Goal: Task Accomplishment & Management: Complete application form

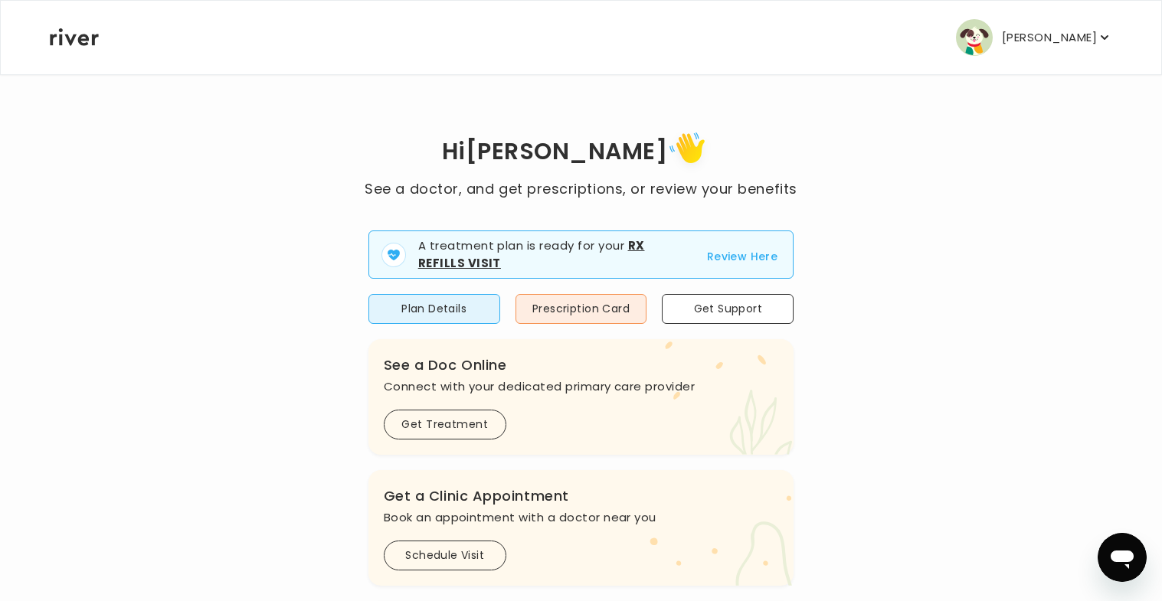
click at [758, 261] on button "Review Here" at bounding box center [742, 256] width 71 height 18
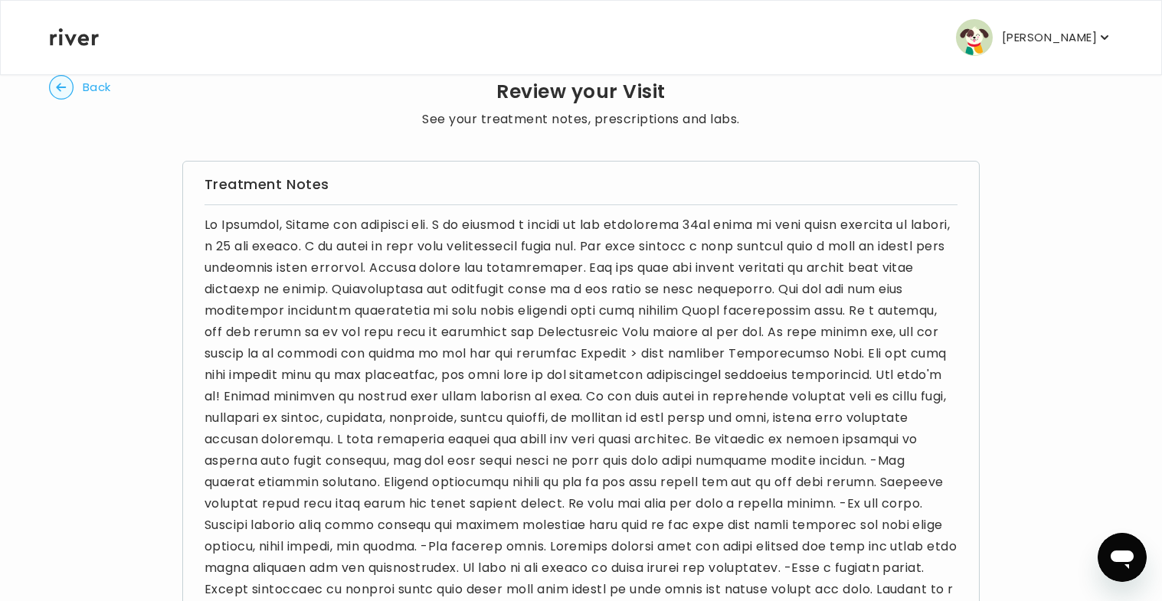
scroll to position [38, 0]
click at [1022, 39] on p "Brittani Langley" at bounding box center [1049, 37] width 95 height 21
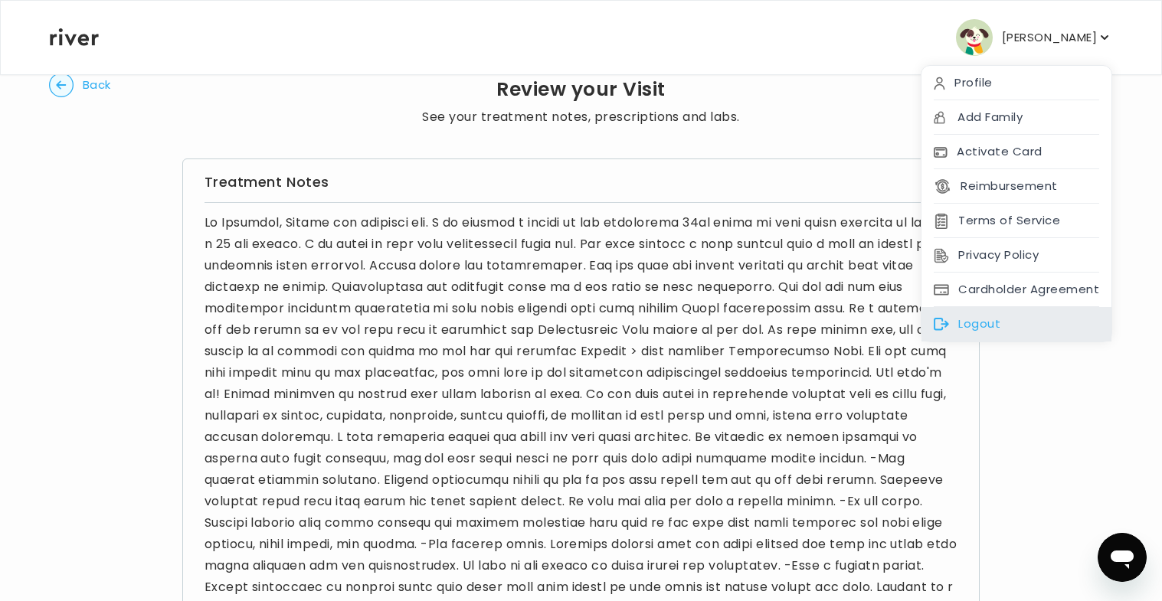
click at [990, 311] on div "Logout" at bounding box center [1017, 324] width 190 height 34
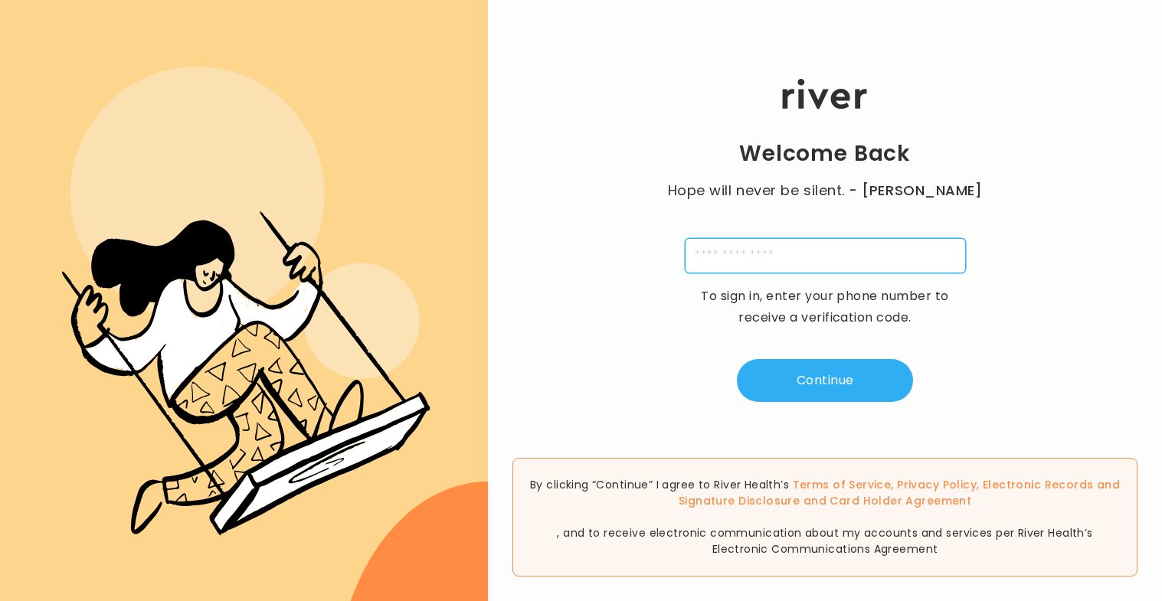
click at [780, 261] on input "tel" at bounding box center [825, 255] width 281 height 35
type input "**********"
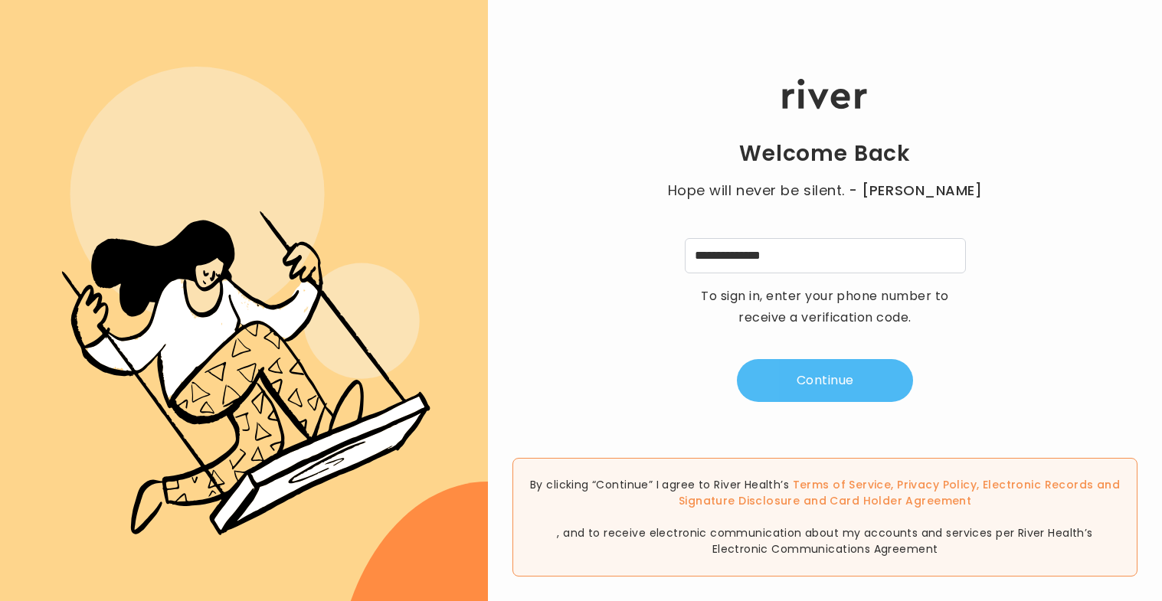
click at [850, 393] on button "Continue" at bounding box center [825, 380] width 176 height 43
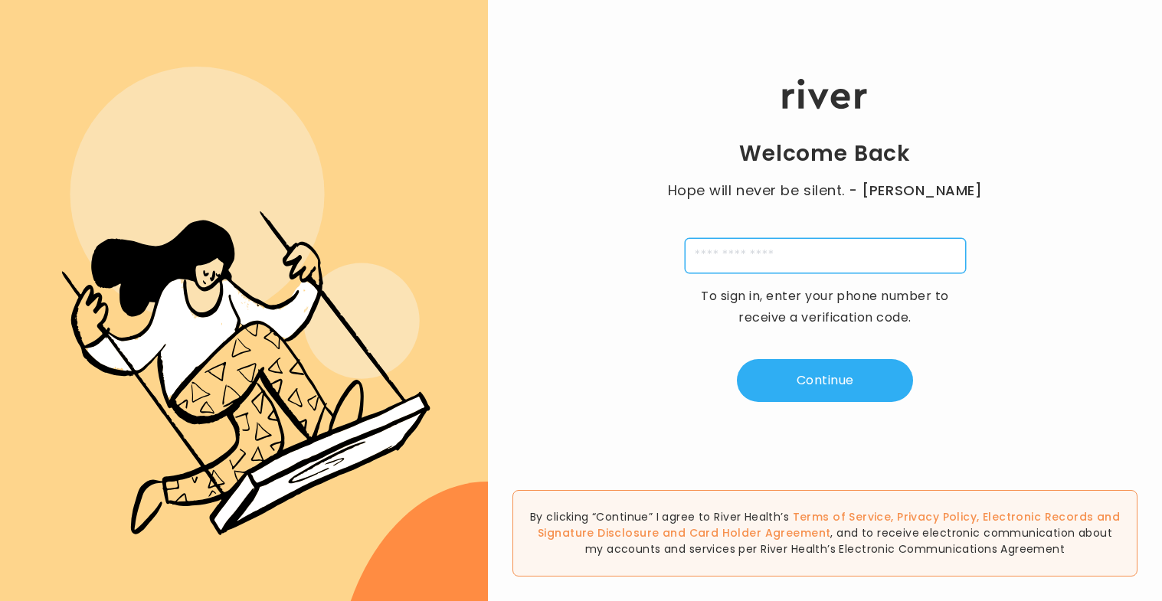
click at [703, 241] on input "tel" at bounding box center [825, 255] width 281 height 35
type input "**********"
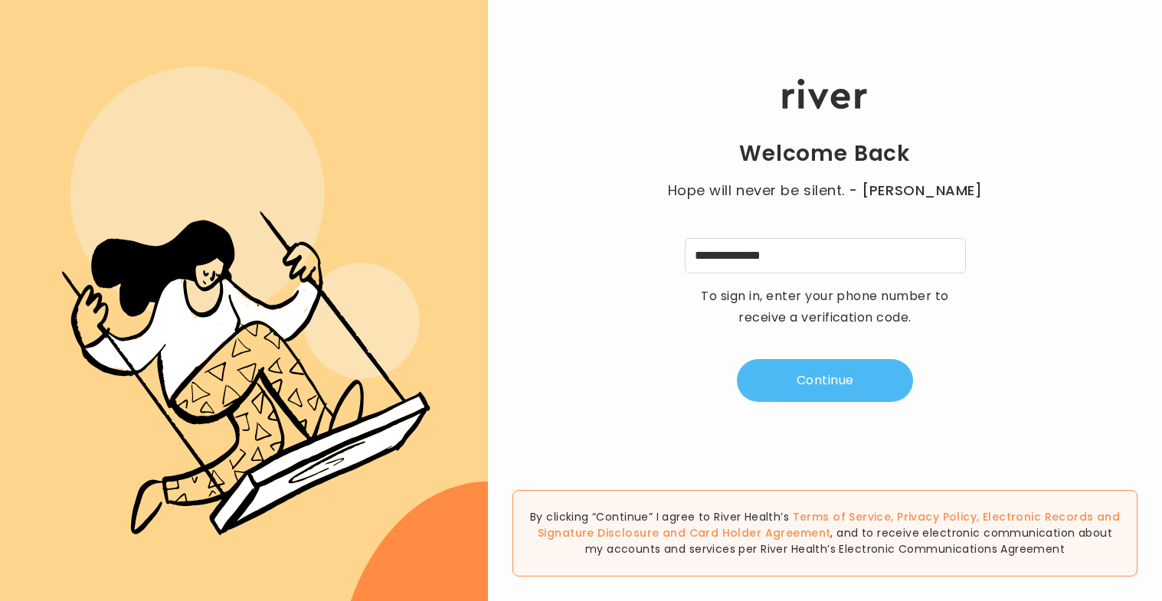
click at [815, 362] on button "Continue" at bounding box center [825, 380] width 176 height 43
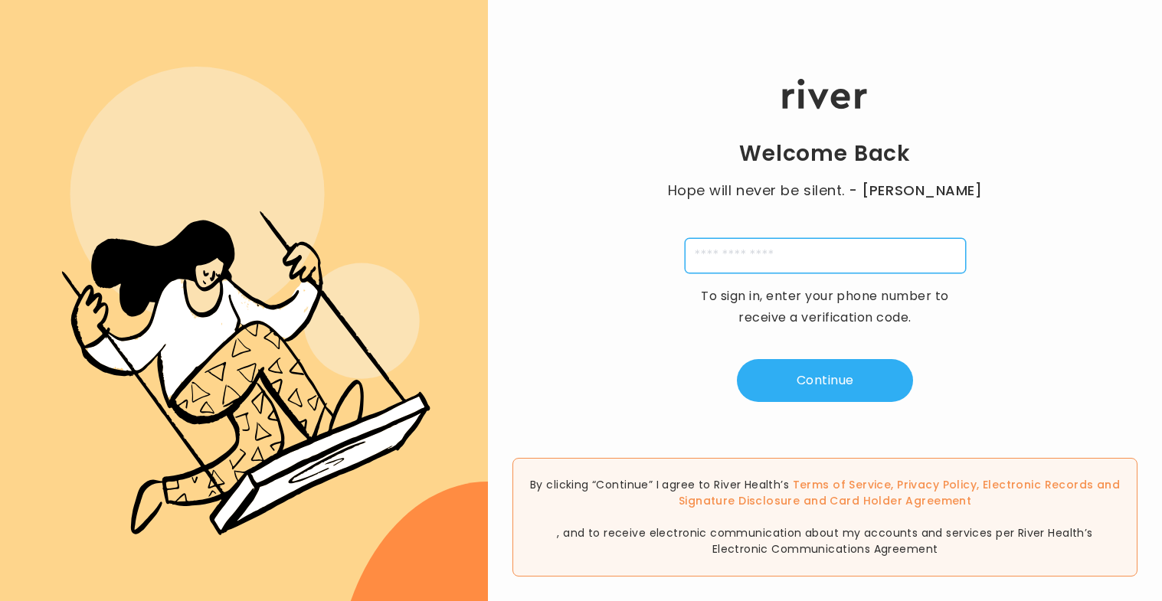
click at [756, 263] on input "tel" at bounding box center [825, 255] width 281 height 35
type input "**********"
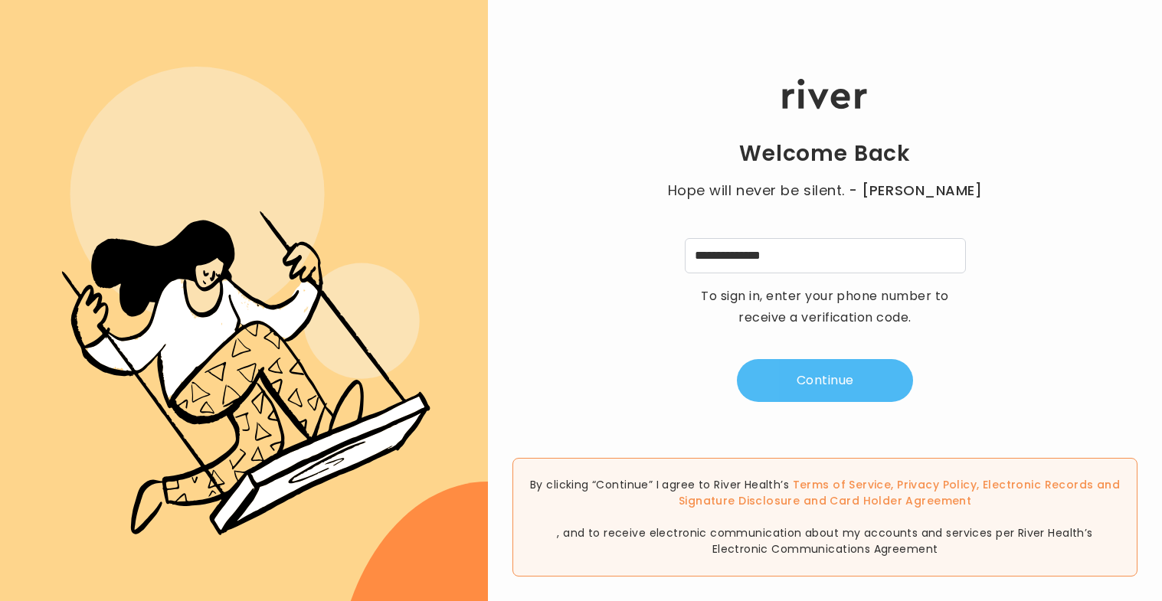
click at [854, 382] on button "Continue" at bounding box center [825, 380] width 176 height 43
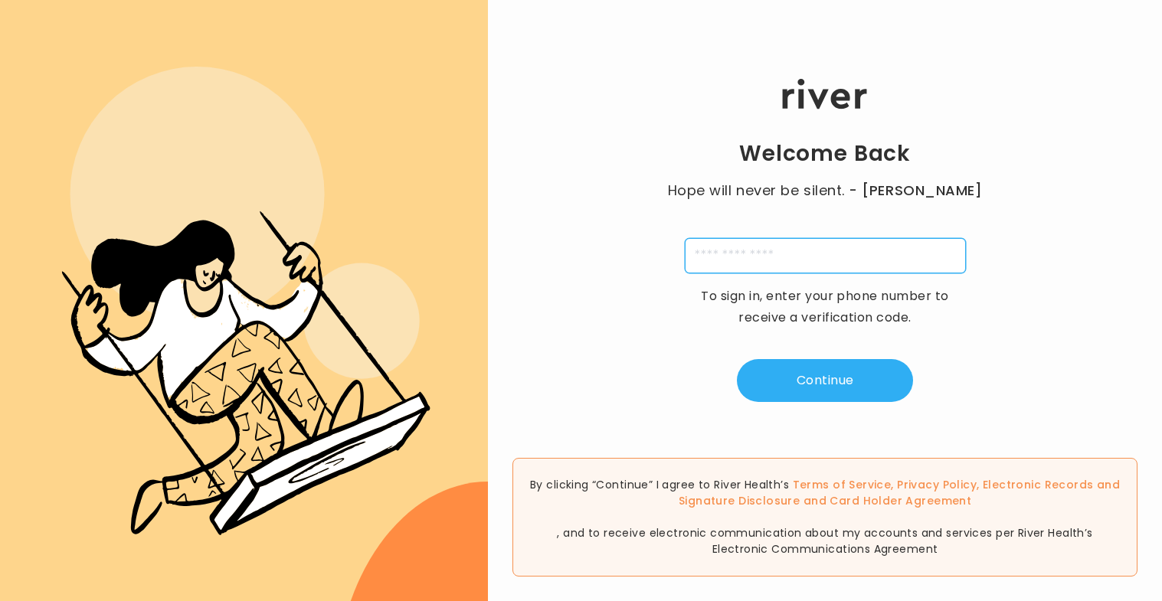
click at [764, 258] on input "tel" at bounding box center [825, 255] width 281 height 35
type input "**********"
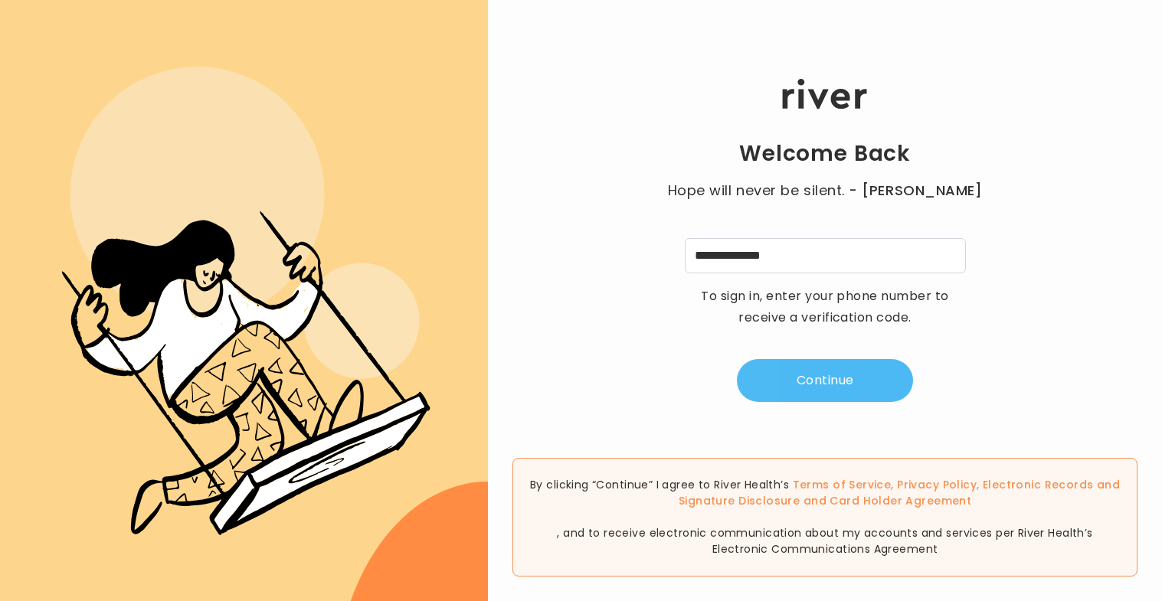
click at [782, 373] on button "Continue" at bounding box center [825, 380] width 176 height 43
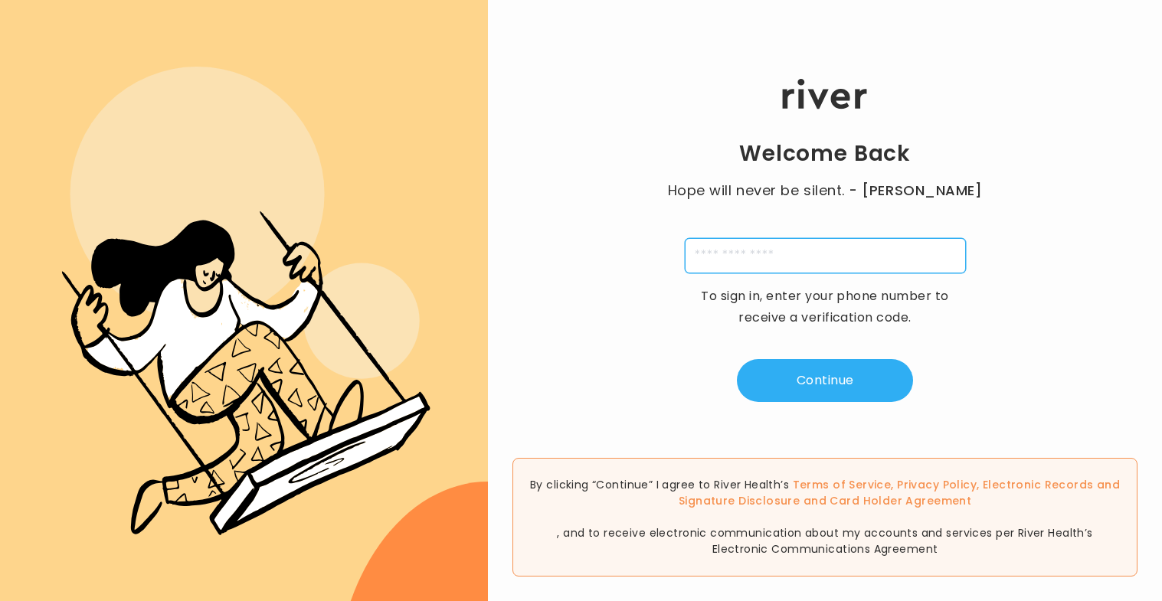
click at [720, 244] on input "tel" at bounding box center [825, 255] width 281 height 35
type input "**********"
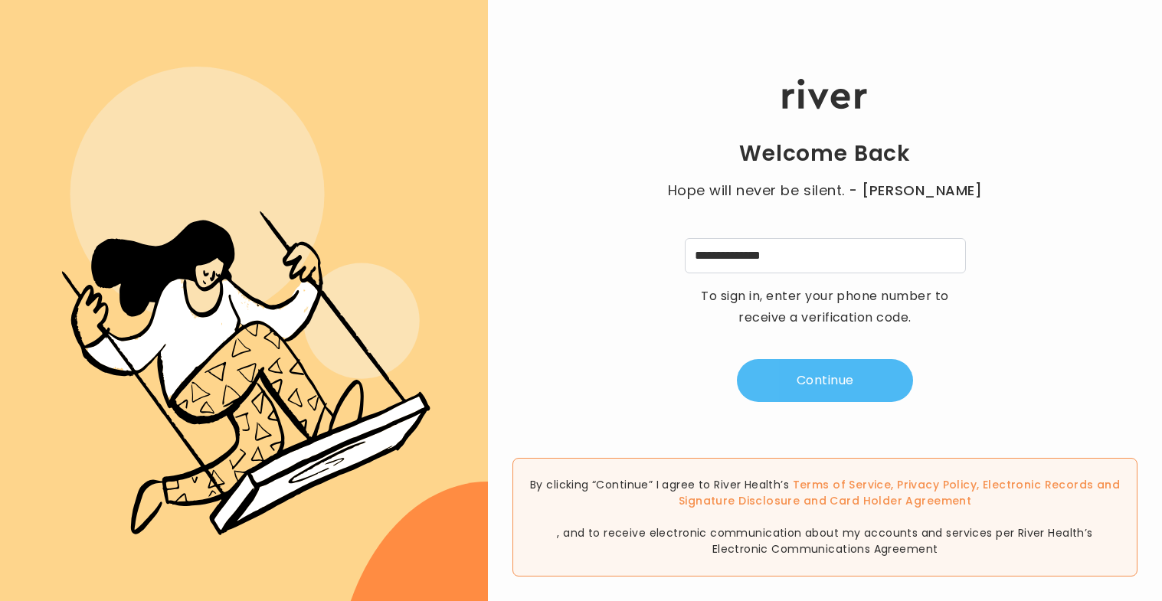
click at [831, 380] on button "Continue" at bounding box center [825, 380] width 176 height 43
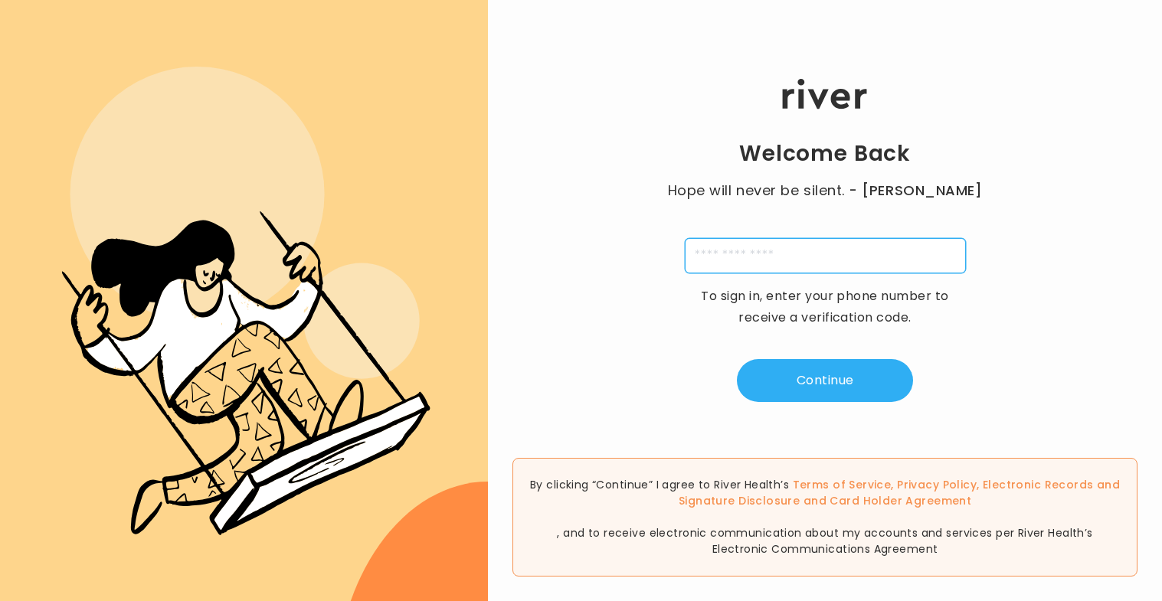
click at [785, 255] on input "tel" at bounding box center [825, 255] width 281 height 35
type input "**********"
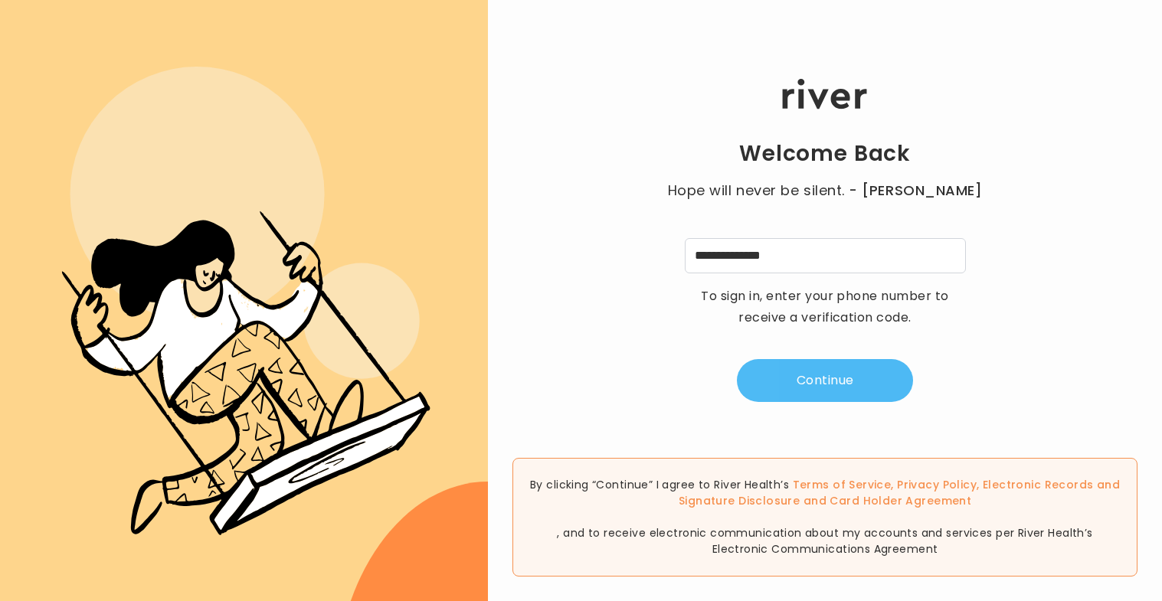
click at [854, 374] on button "Continue" at bounding box center [825, 380] width 176 height 43
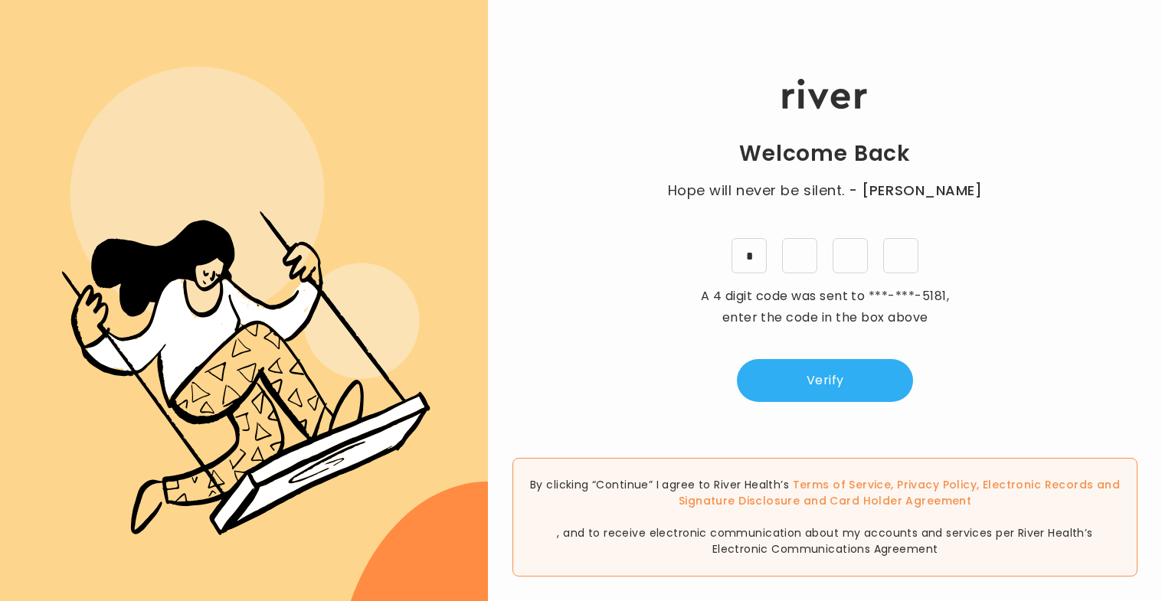
type input "*"
click at [837, 405] on div "Welcome Back Hope will never be silent. - Harvey Milk * * * * A 4 digit code wa…" at bounding box center [825, 241] width 674 height 361
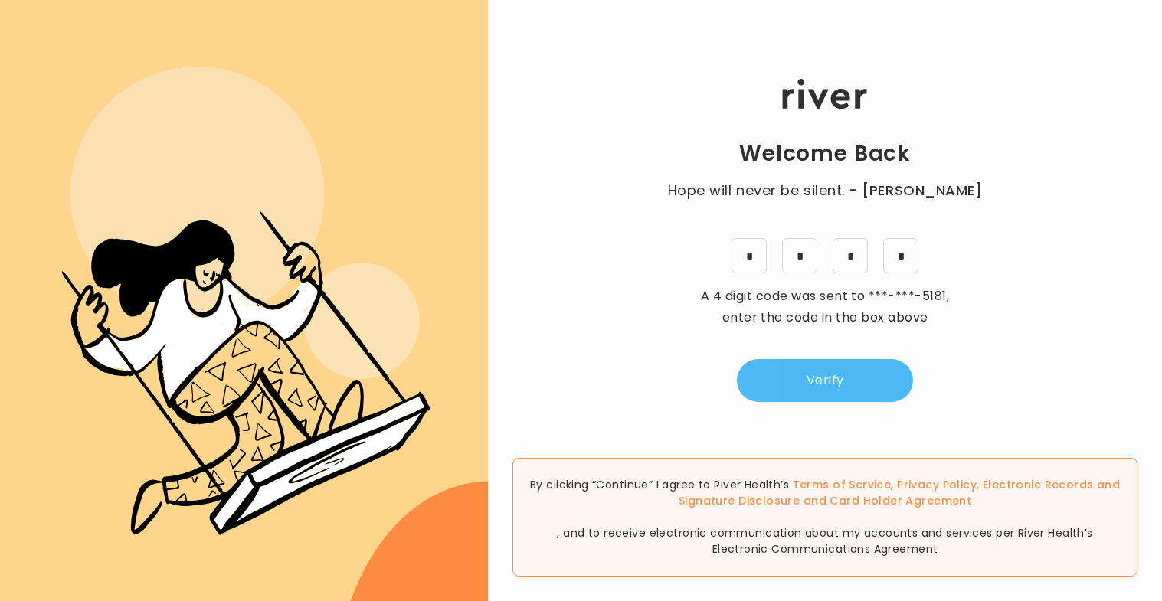
click at [834, 385] on button "Verify" at bounding box center [825, 380] width 176 height 43
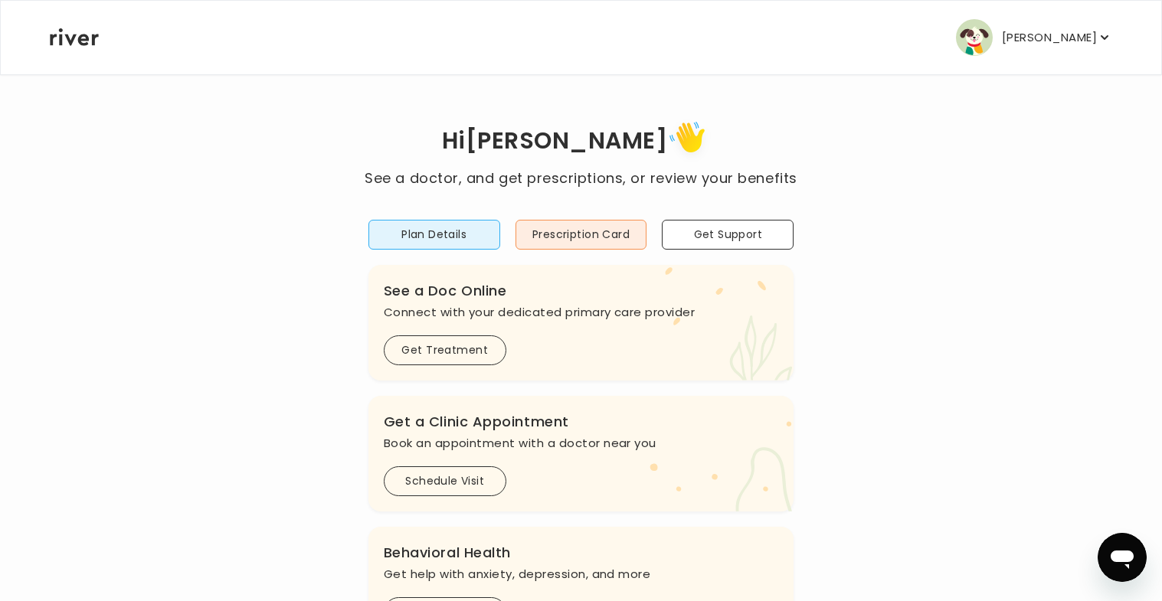
click at [1031, 33] on p "Brittani Langley" at bounding box center [1049, 37] width 95 height 21
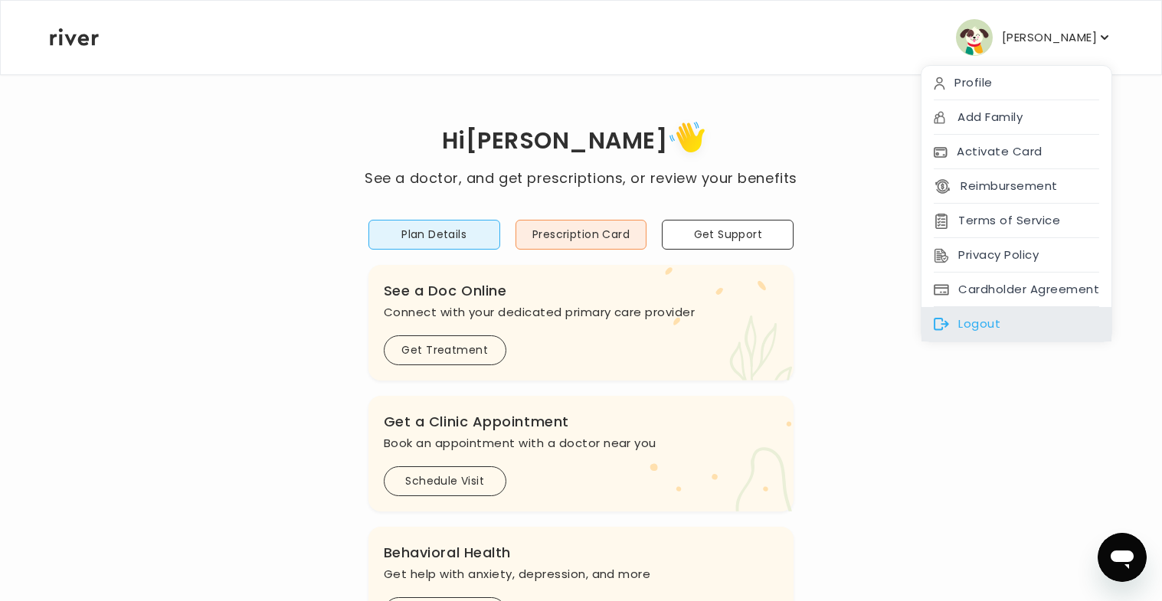
click at [975, 312] on div "Logout" at bounding box center [1017, 324] width 190 height 34
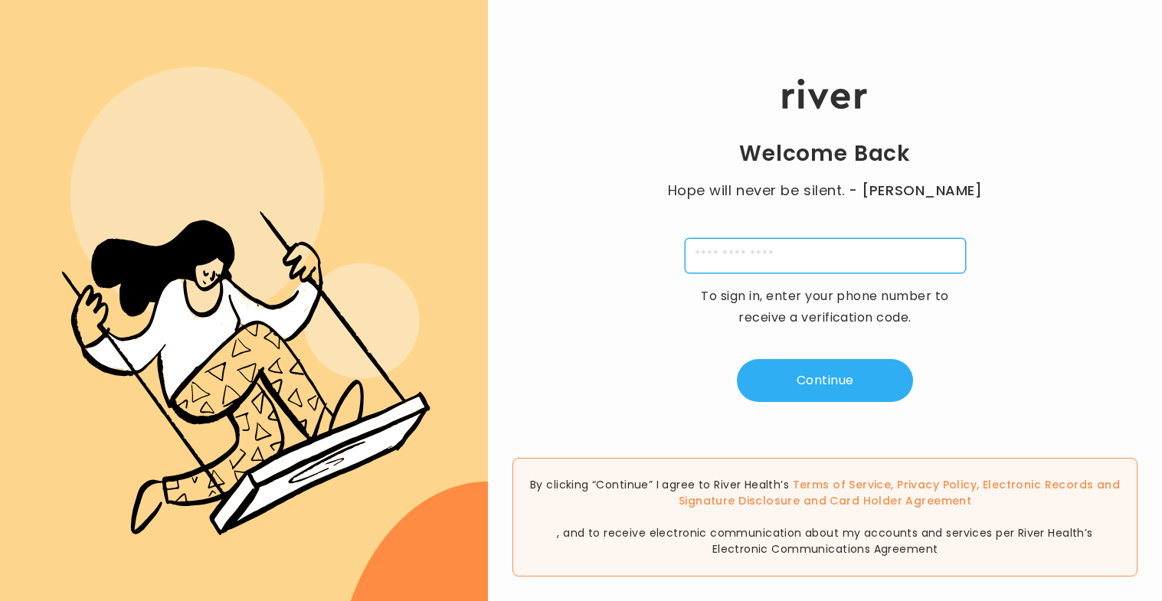
click at [755, 258] on input "tel" at bounding box center [825, 255] width 281 height 35
type input "**********"
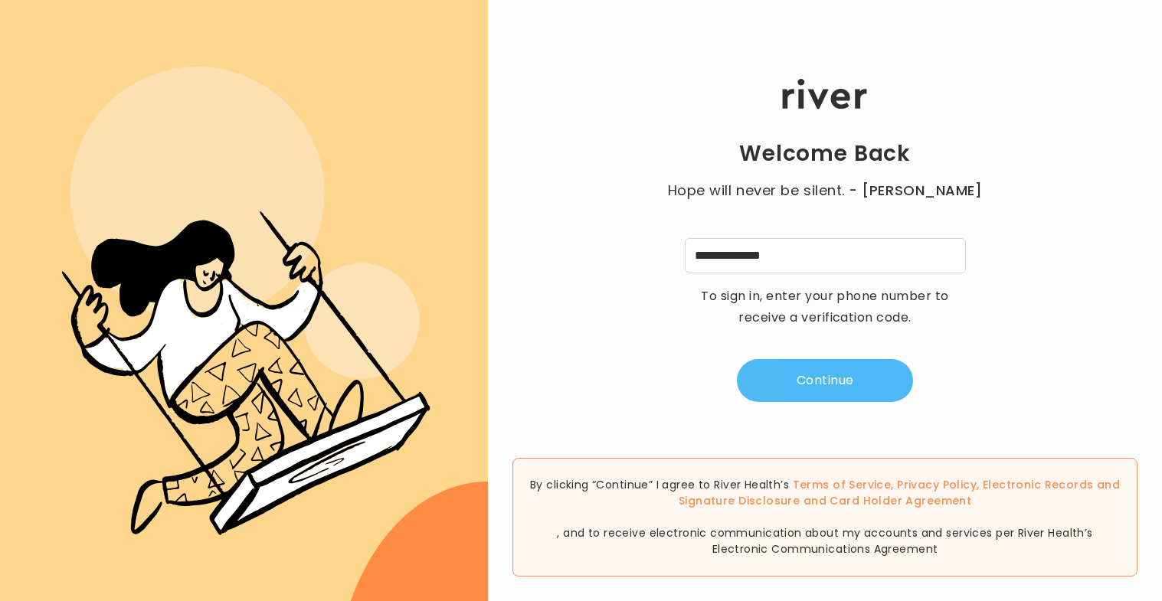
click at [819, 376] on button "Continue" at bounding box center [825, 380] width 176 height 43
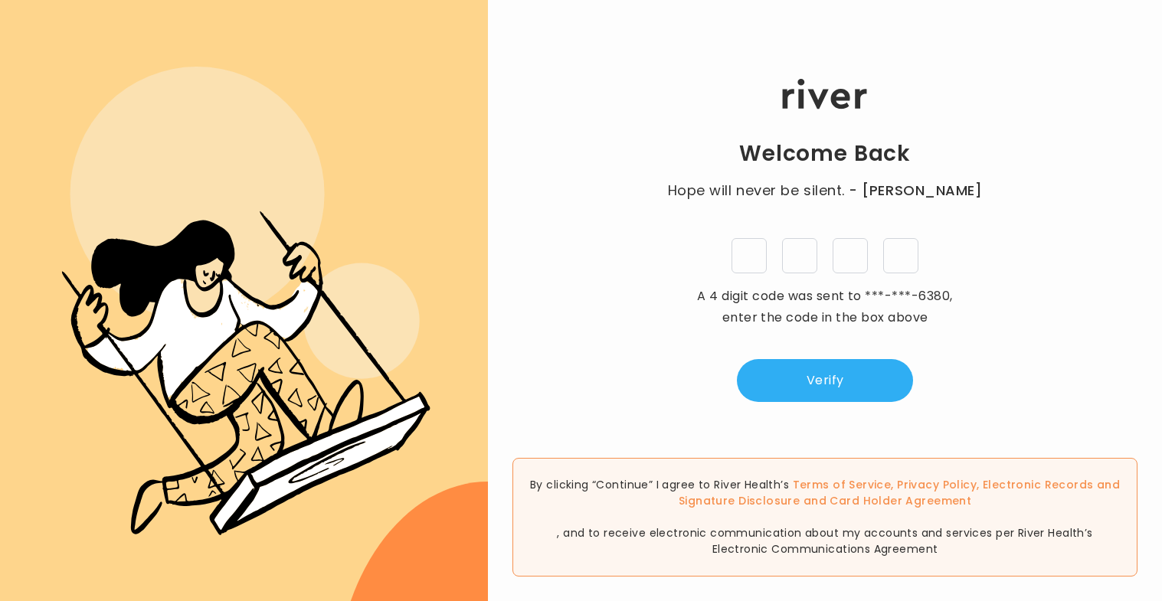
type input "*"
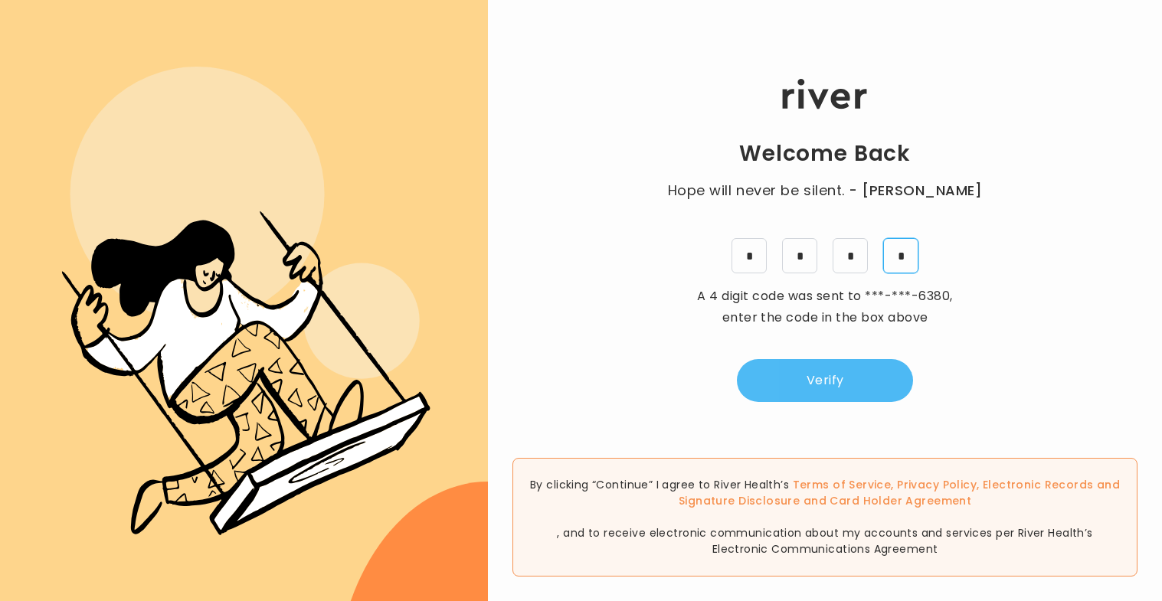
type input "*"
click at [819, 385] on button "Verify" at bounding box center [825, 380] width 176 height 43
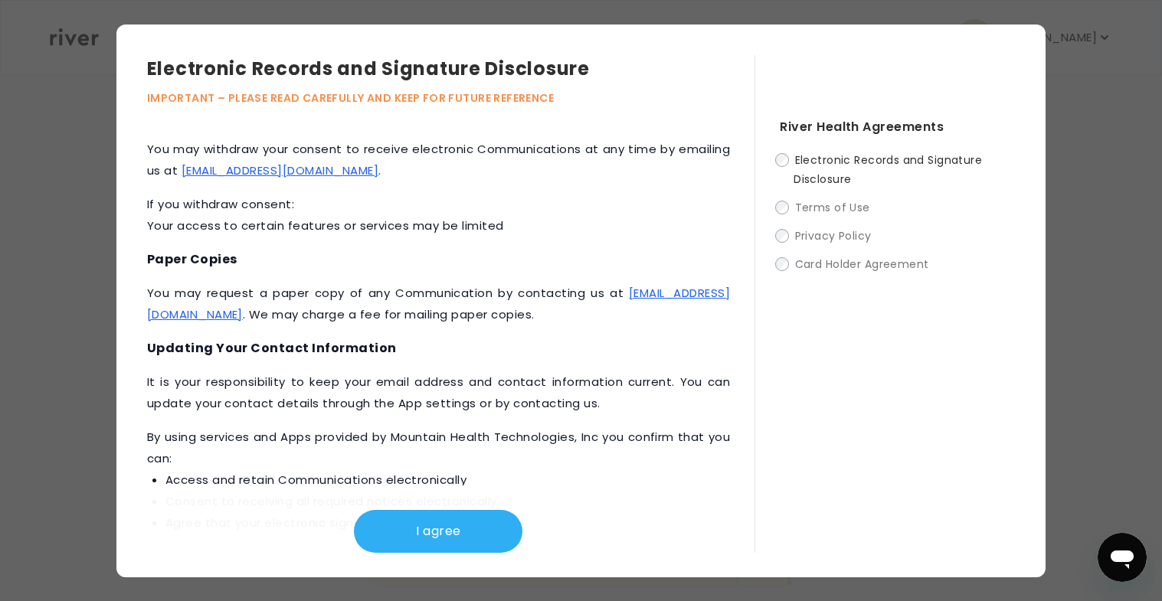
scroll to position [713, 0]
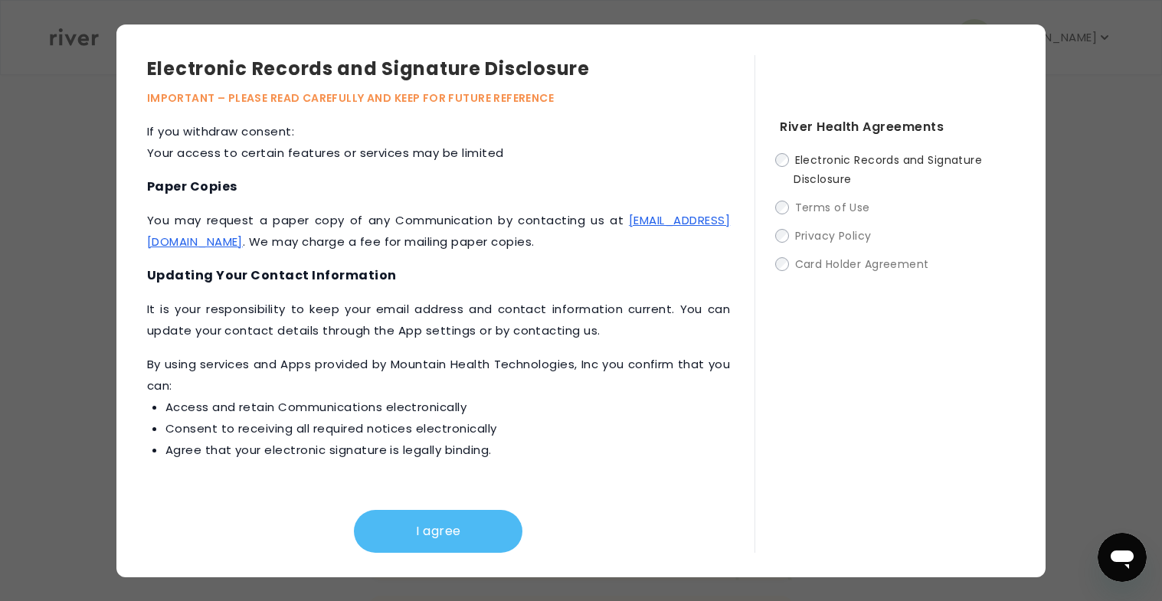
click at [474, 517] on button "I agree" at bounding box center [438, 531] width 169 height 43
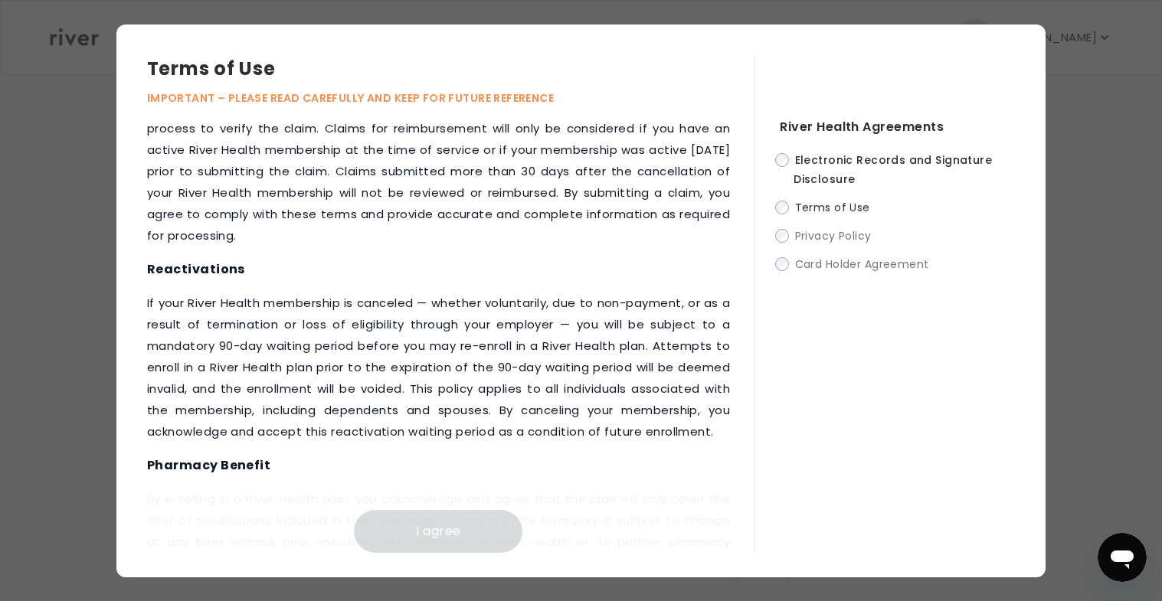
scroll to position [2058, 0]
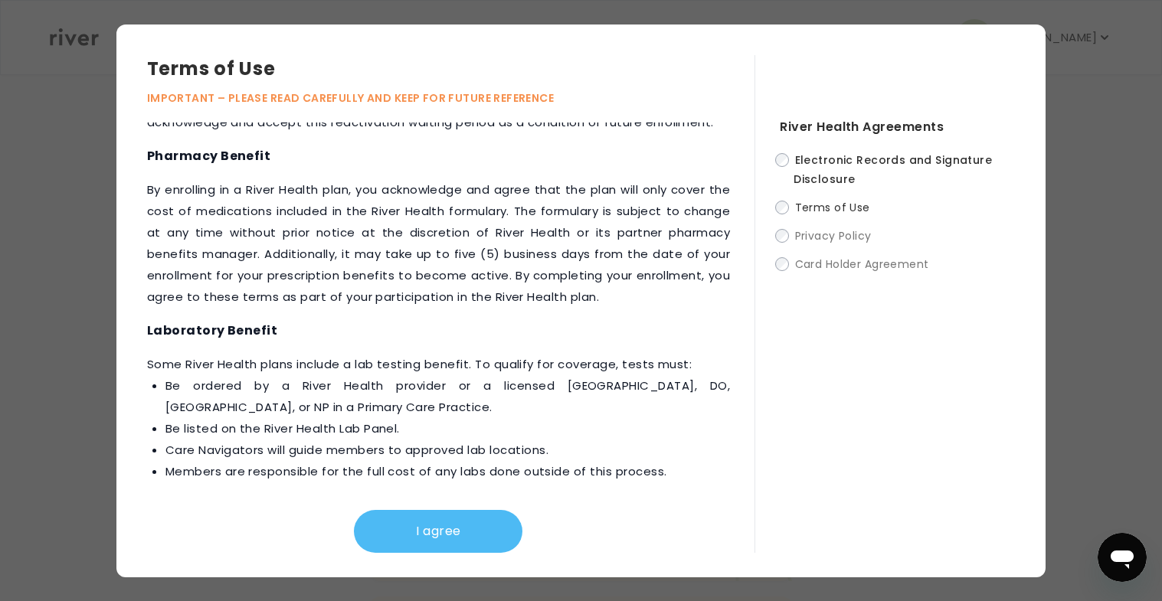
click at [477, 526] on button "I agree" at bounding box center [438, 531] width 169 height 43
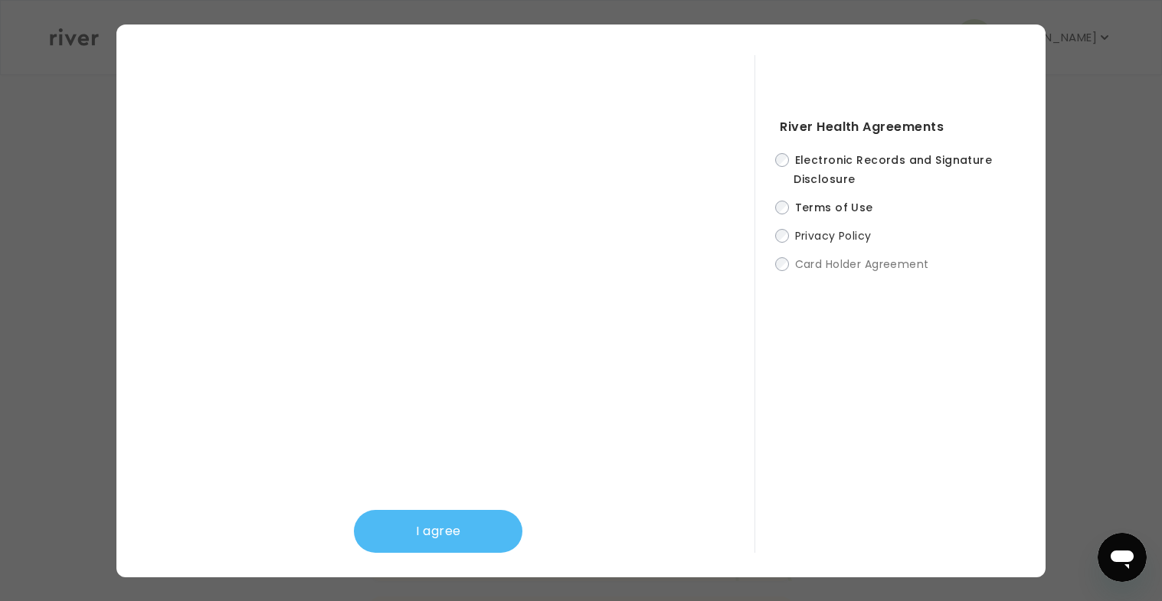
click at [453, 539] on button "I agree" at bounding box center [438, 531] width 169 height 43
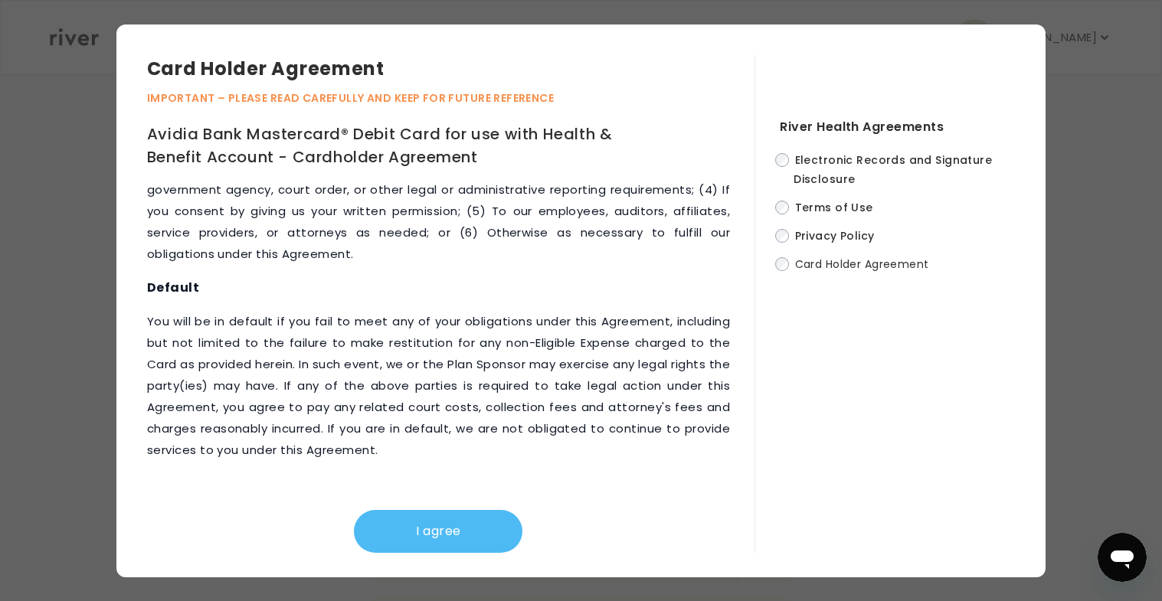
scroll to position [12, 0]
click at [451, 523] on button "I agree" at bounding box center [438, 531] width 169 height 43
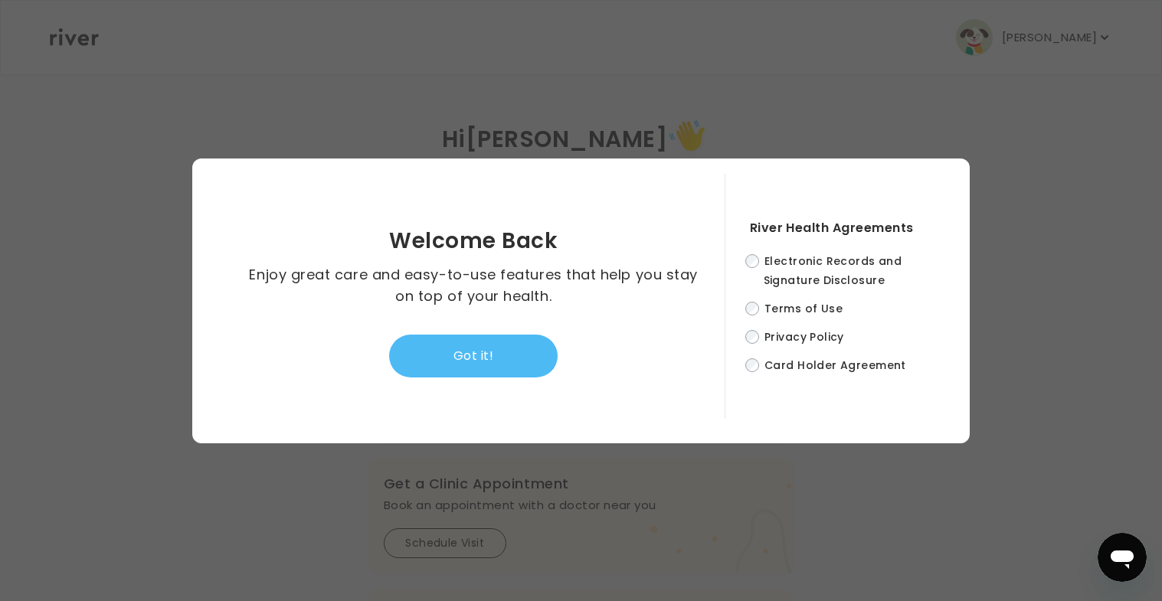
click at [471, 353] on button "Got it!" at bounding box center [473, 356] width 169 height 43
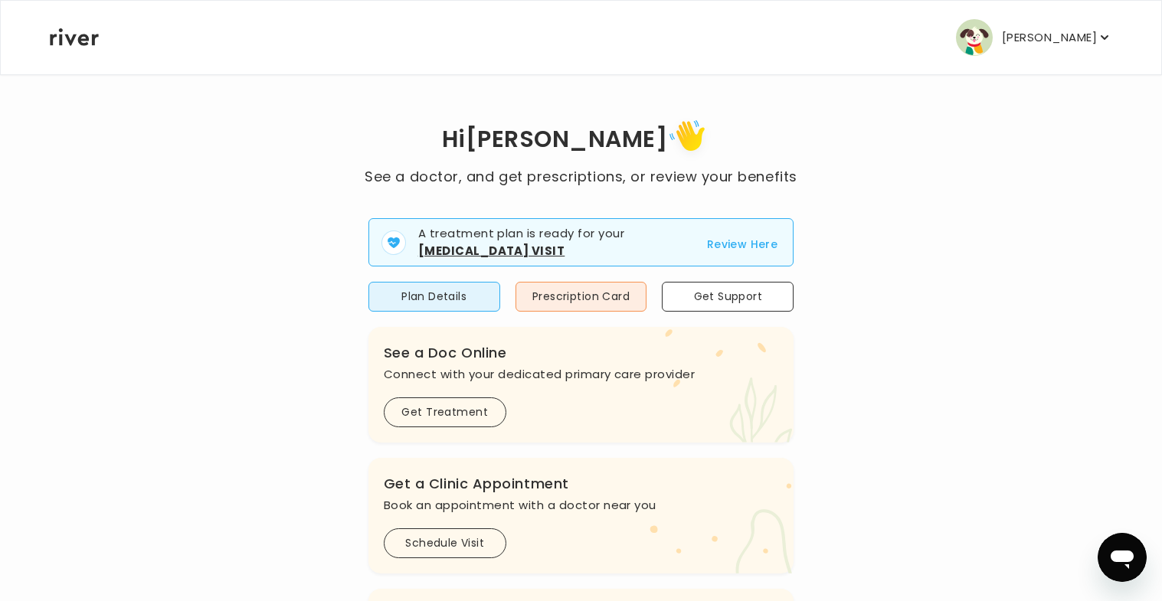
click at [735, 244] on button "Review Here" at bounding box center [742, 244] width 71 height 18
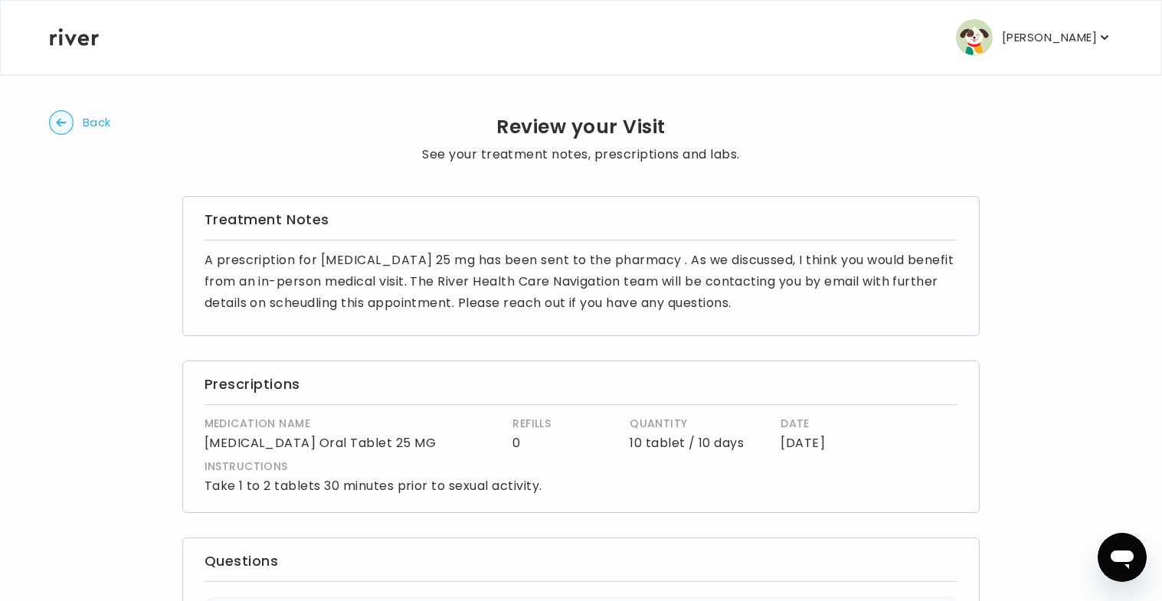
click at [66, 125] on circle "button" at bounding box center [62, 123] width 24 height 24
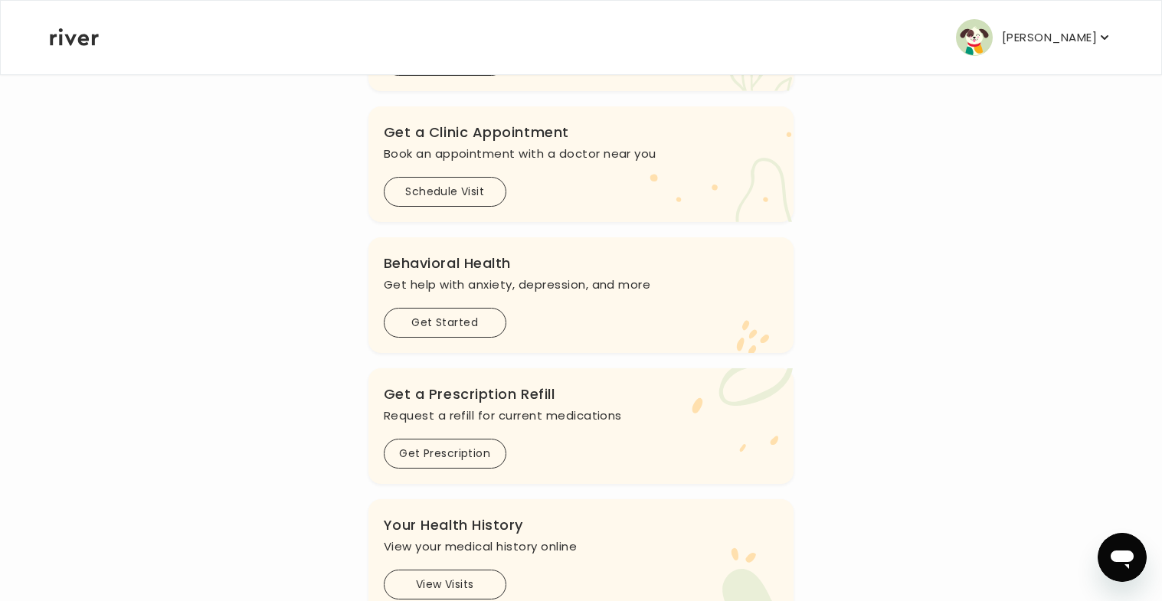
scroll to position [293, 0]
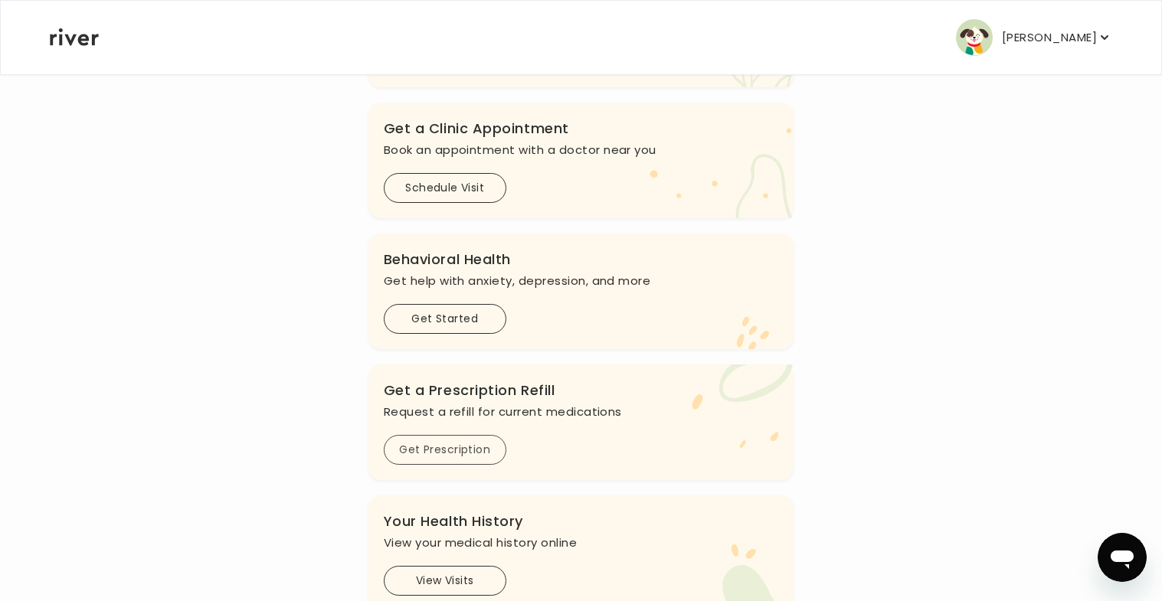
click at [451, 454] on button "Get Prescription" at bounding box center [445, 450] width 123 height 30
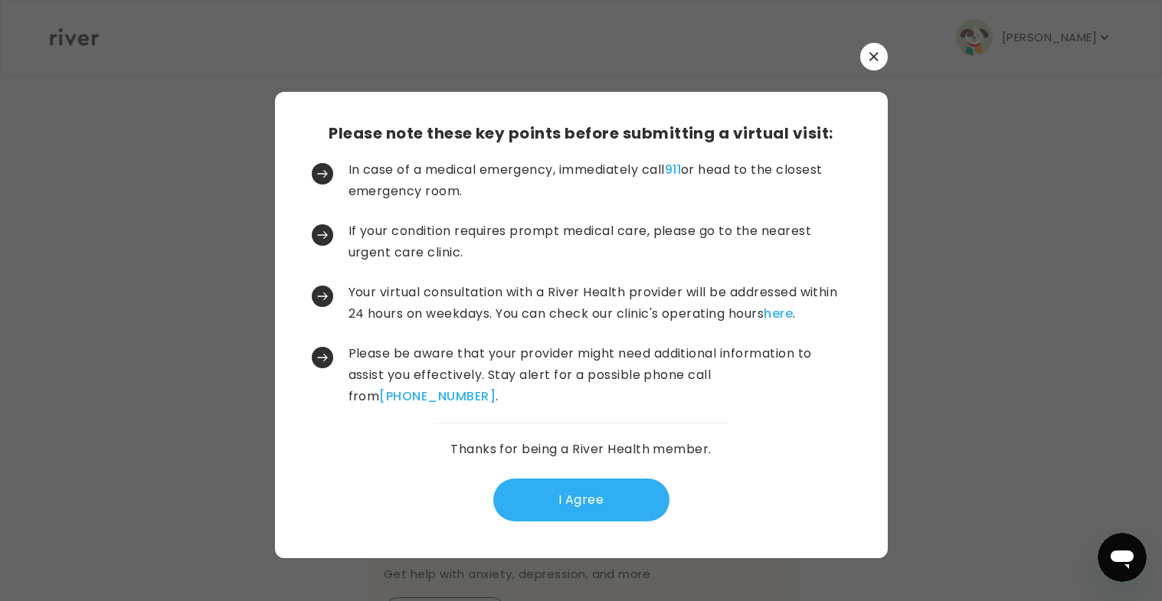
click at [598, 510] on button "I Agree" at bounding box center [581, 500] width 176 height 43
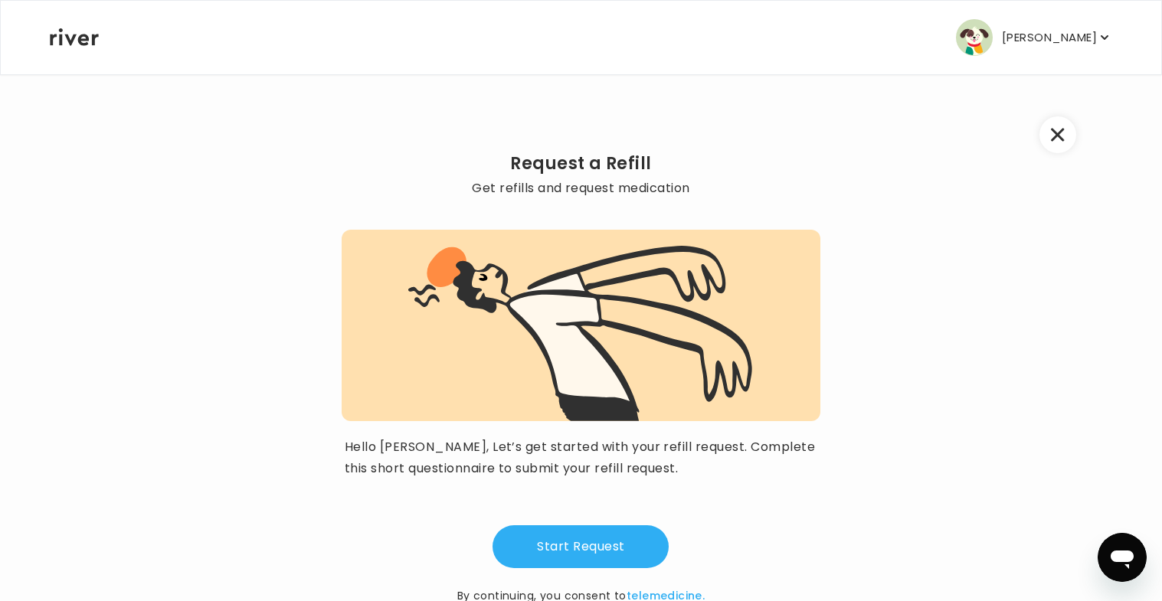
click at [577, 554] on button "Start Request" at bounding box center [581, 547] width 176 height 43
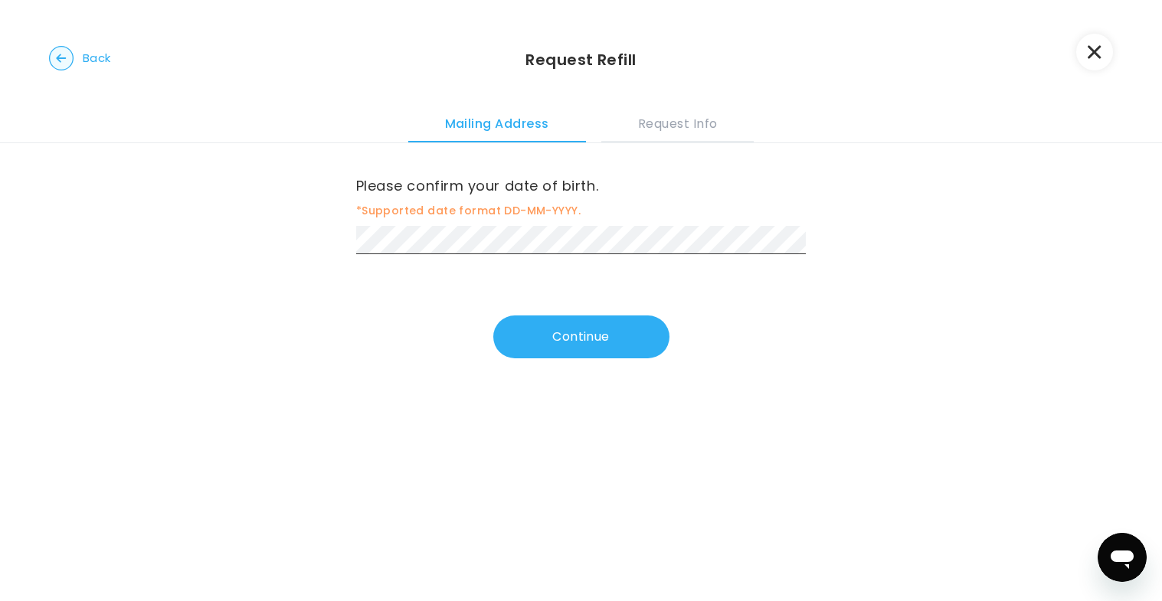
click at [541, 330] on button "Continue" at bounding box center [581, 337] width 176 height 43
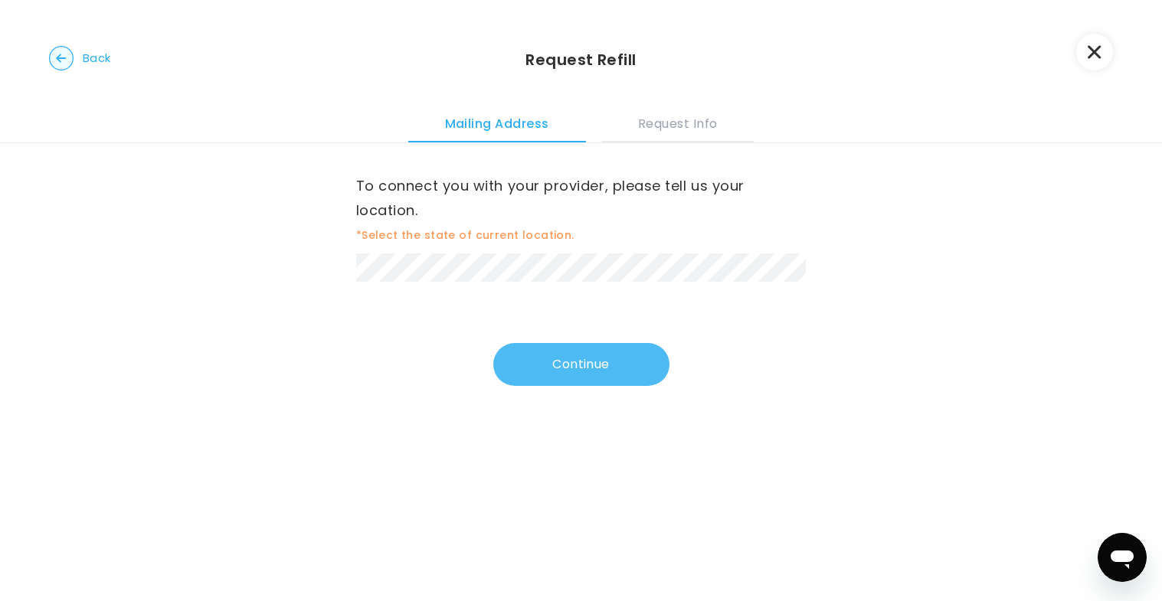
click at [588, 367] on button "Continue" at bounding box center [581, 364] width 176 height 43
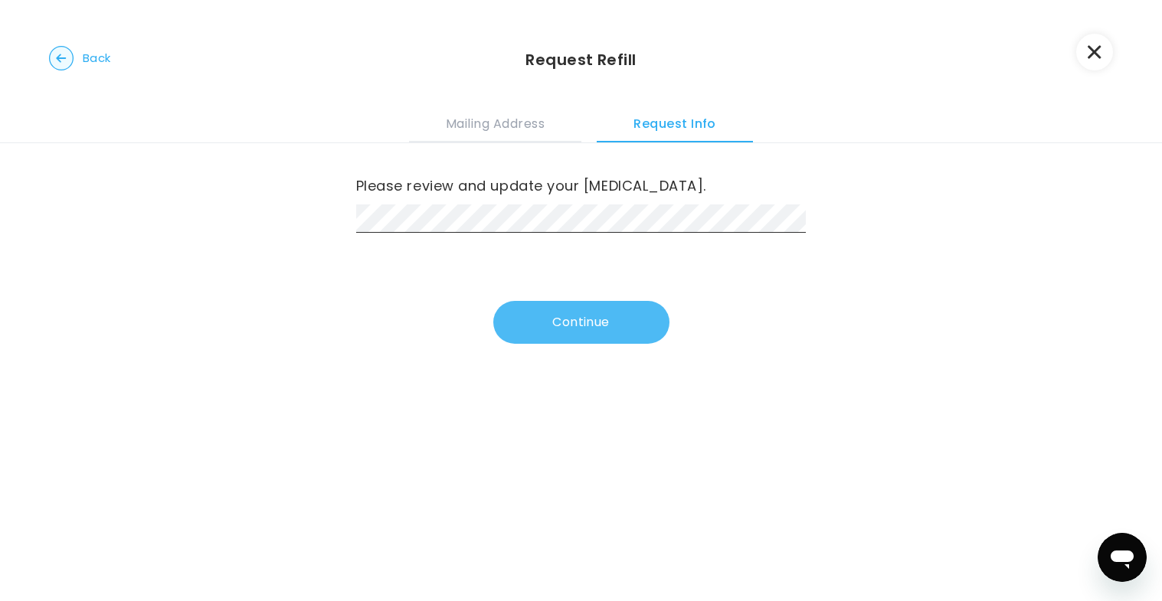
click at [604, 317] on button "Continue" at bounding box center [581, 322] width 176 height 43
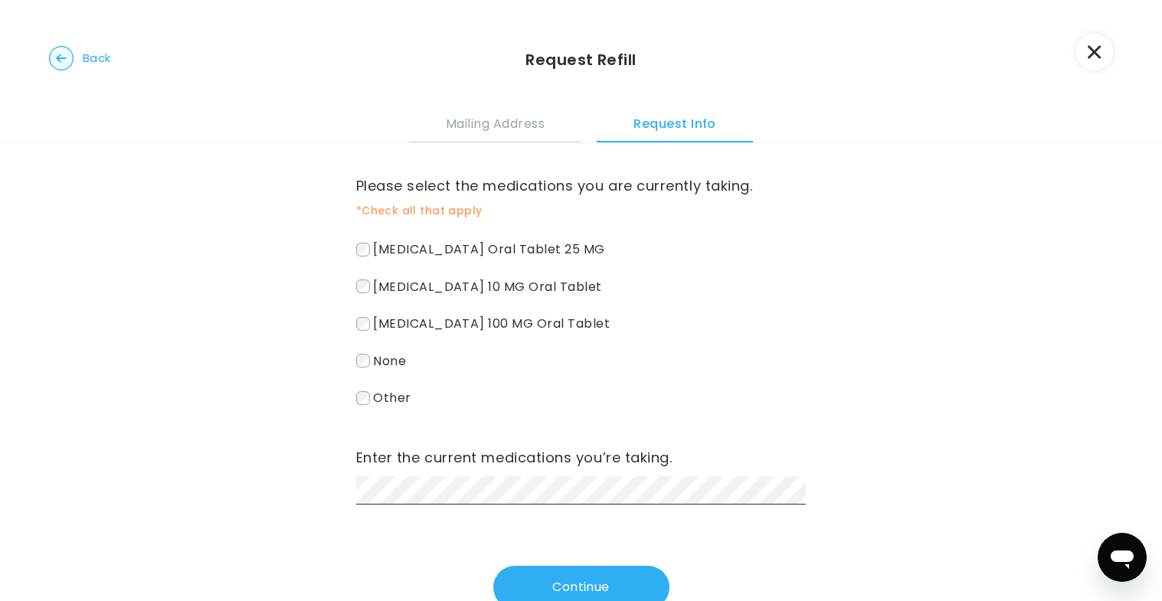
click at [543, 571] on button "Continue" at bounding box center [581, 587] width 176 height 43
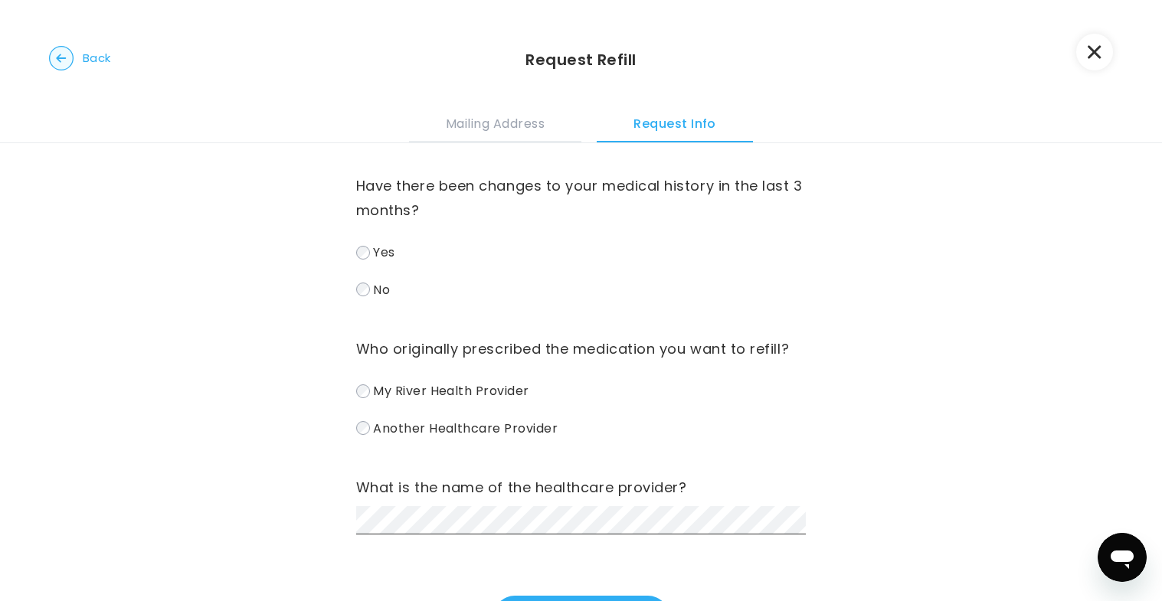
drag, startPoint x: 438, startPoint y: 489, endPoint x: 458, endPoint y: 533, distance: 48.3
click at [458, 533] on div "Have there been changes to your medical history in the last 3 months? Yes No Wh…" at bounding box center [581, 391] width 451 height 496
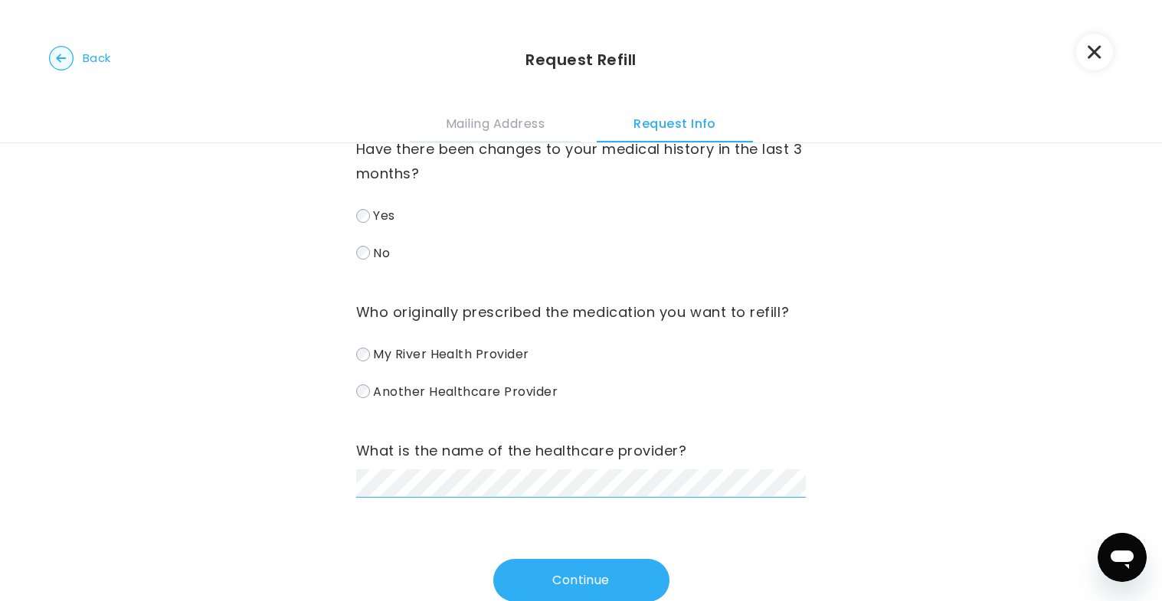
scroll to position [40, 0]
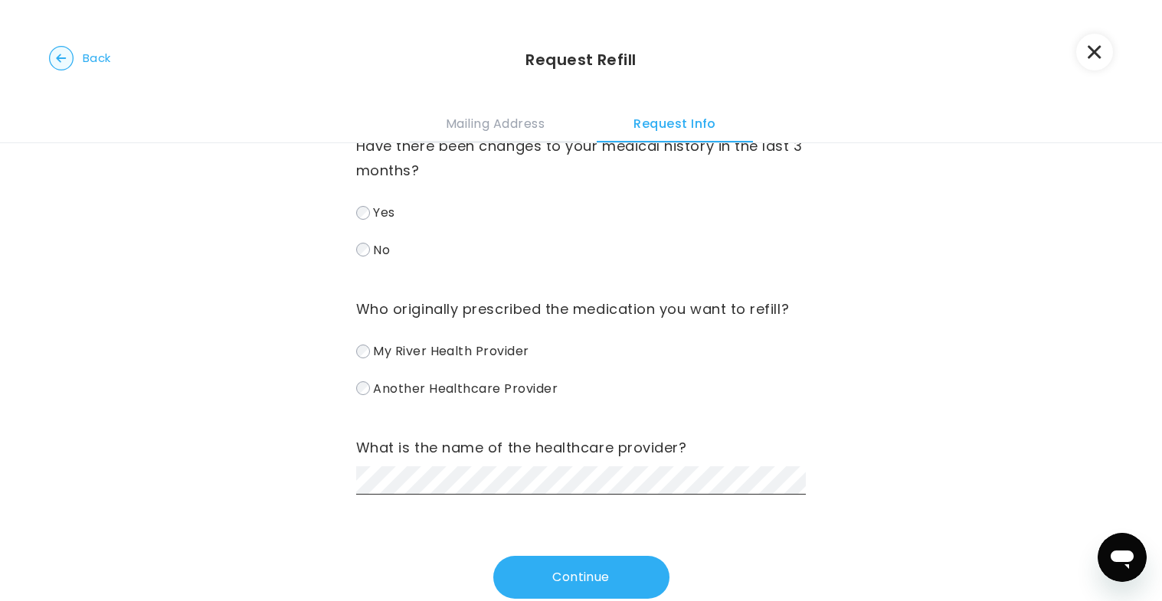
click at [617, 561] on button "Continue" at bounding box center [581, 577] width 176 height 43
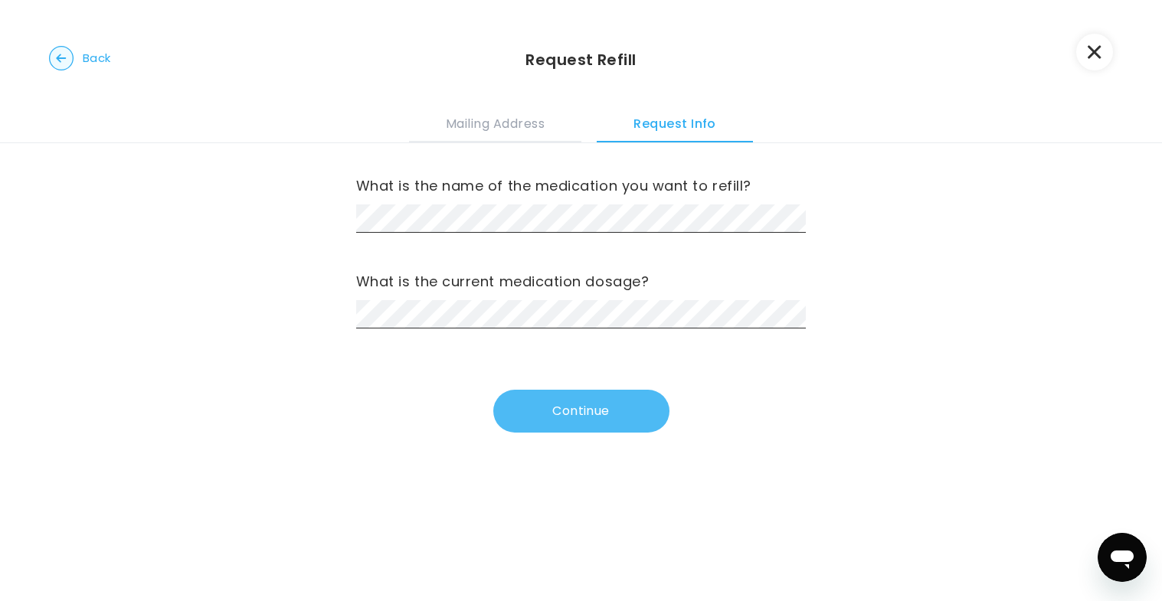
click at [570, 411] on button "Continue" at bounding box center [581, 411] width 176 height 43
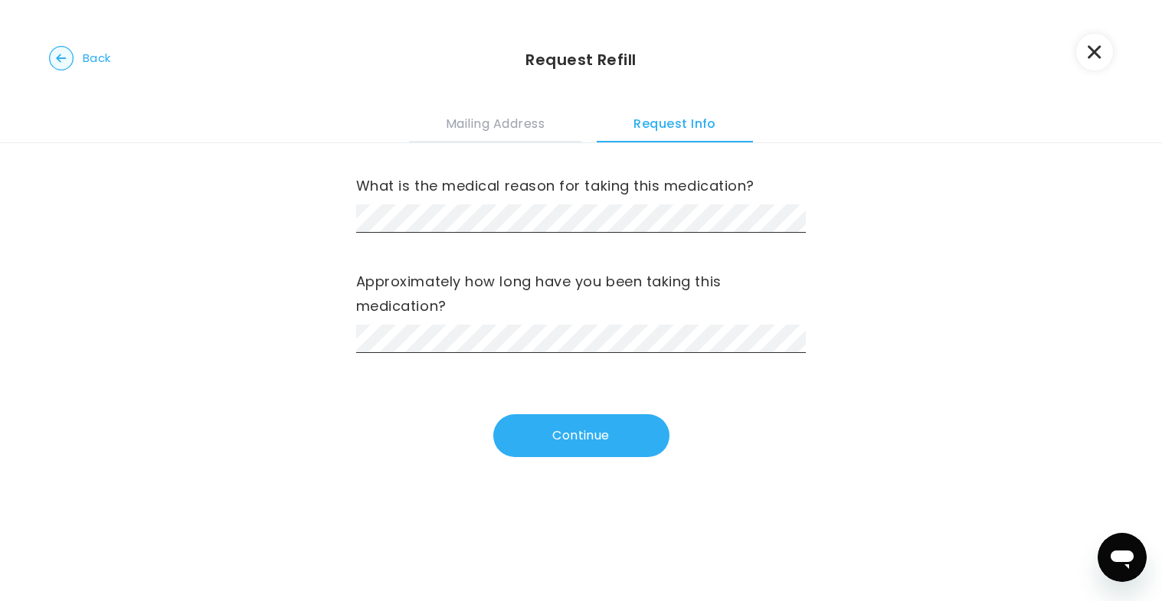
click at [555, 426] on button "Continue" at bounding box center [581, 436] width 176 height 43
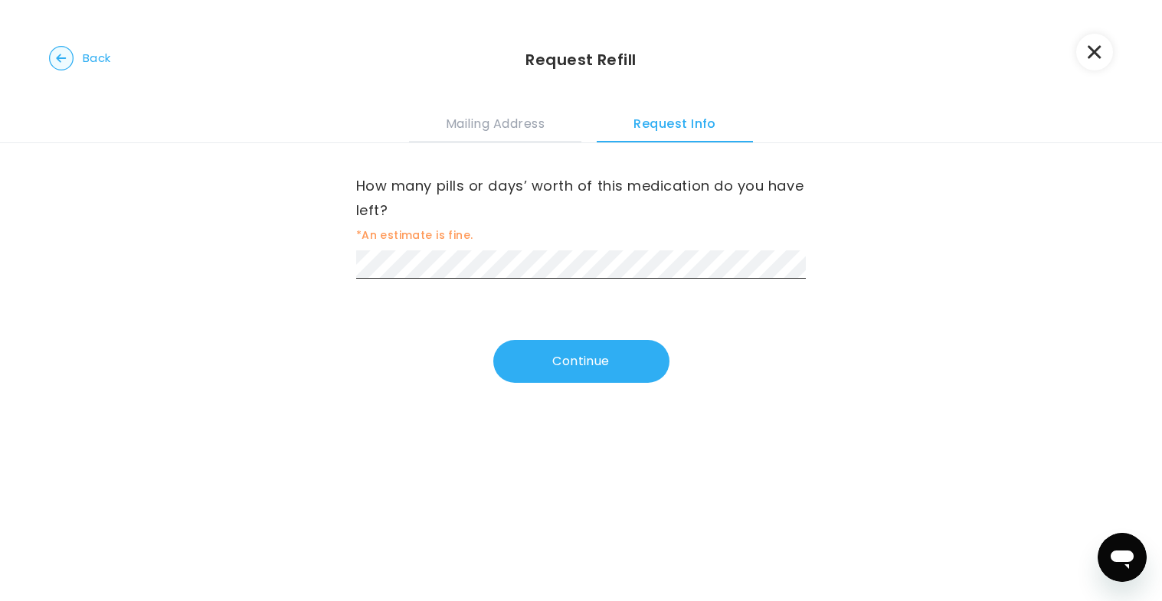
click at [799, 337] on div "How many pills or days’ worth of this medication do you have left? *An estimate…" at bounding box center [581, 263] width 451 height 240
click at [618, 358] on button "Continue" at bounding box center [581, 361] width 176 height 43
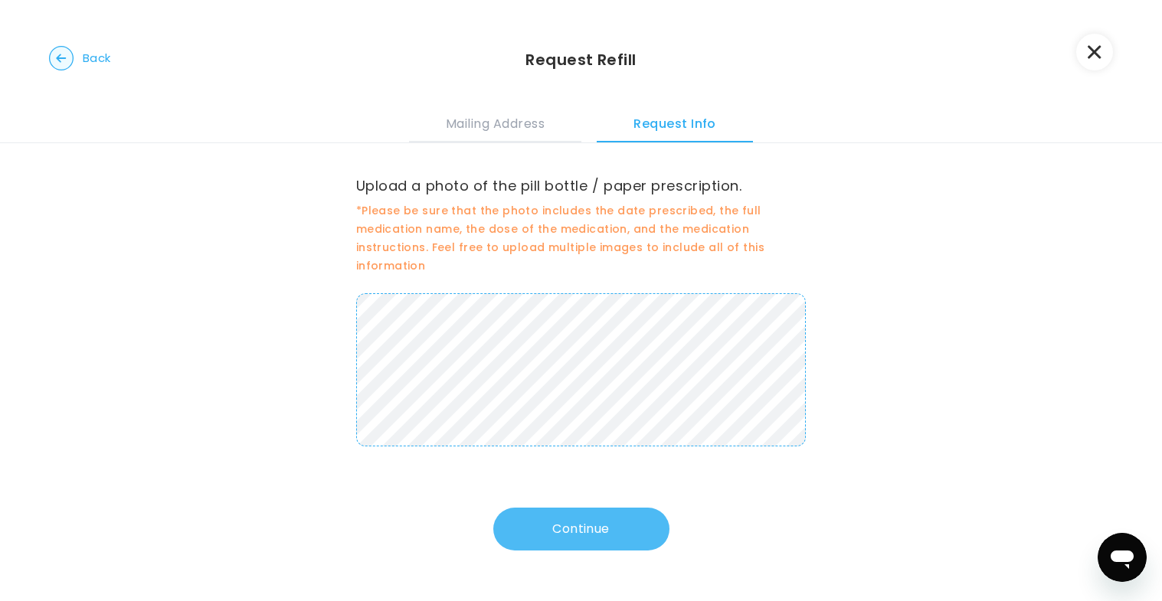
click at [573, 529] on button "Continue" at bounding box center [581, 529] width 176 height 43
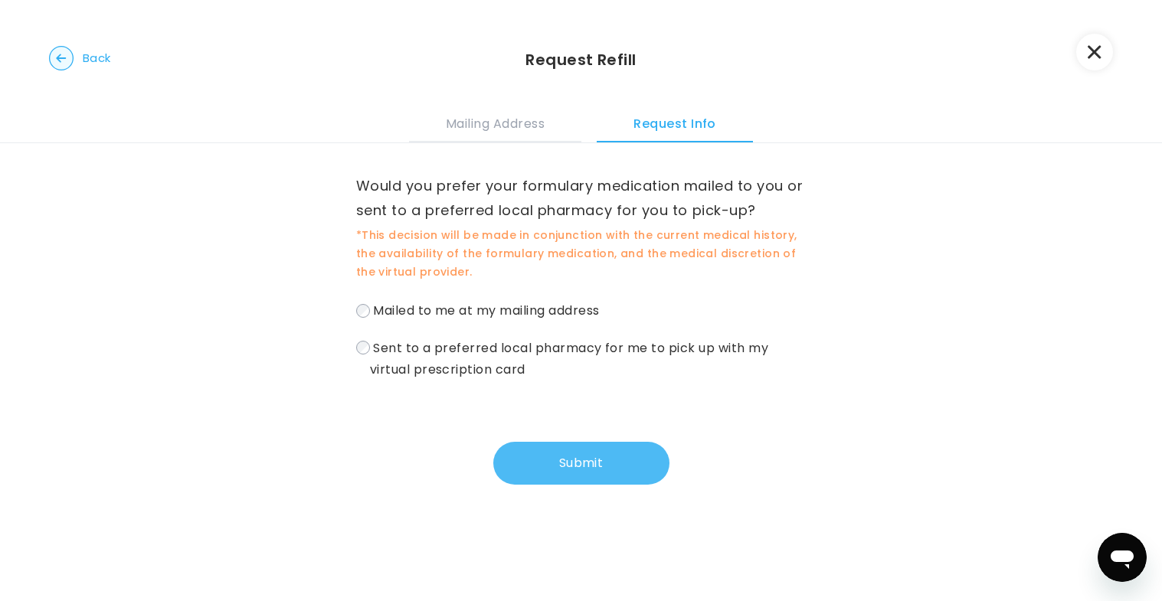
click at [553, 467] on button "Submit" at bounding box center [581, 463] width 176 height 43
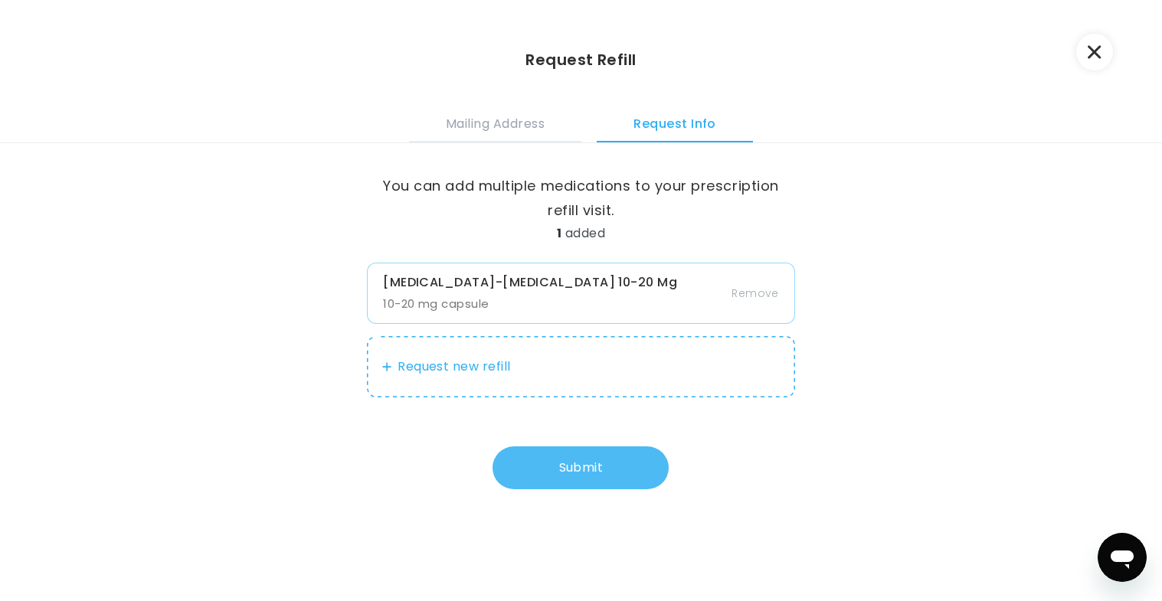
click at [553, 467] on button "Submit" at bounding box center [581, 468] width 176 height 43
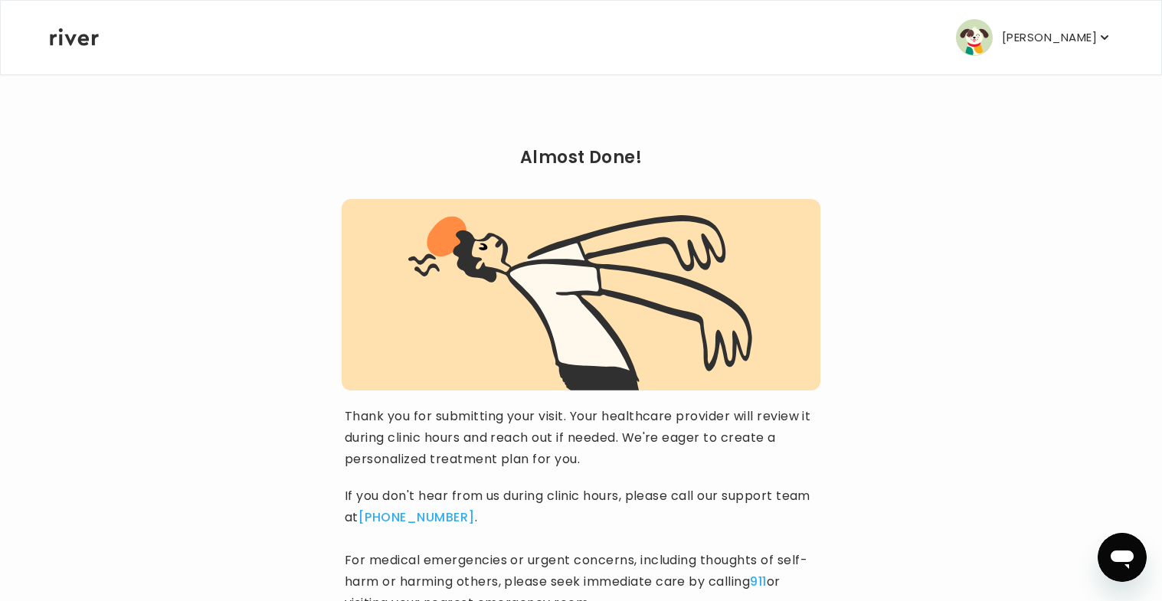
scroll to position [145, 0]
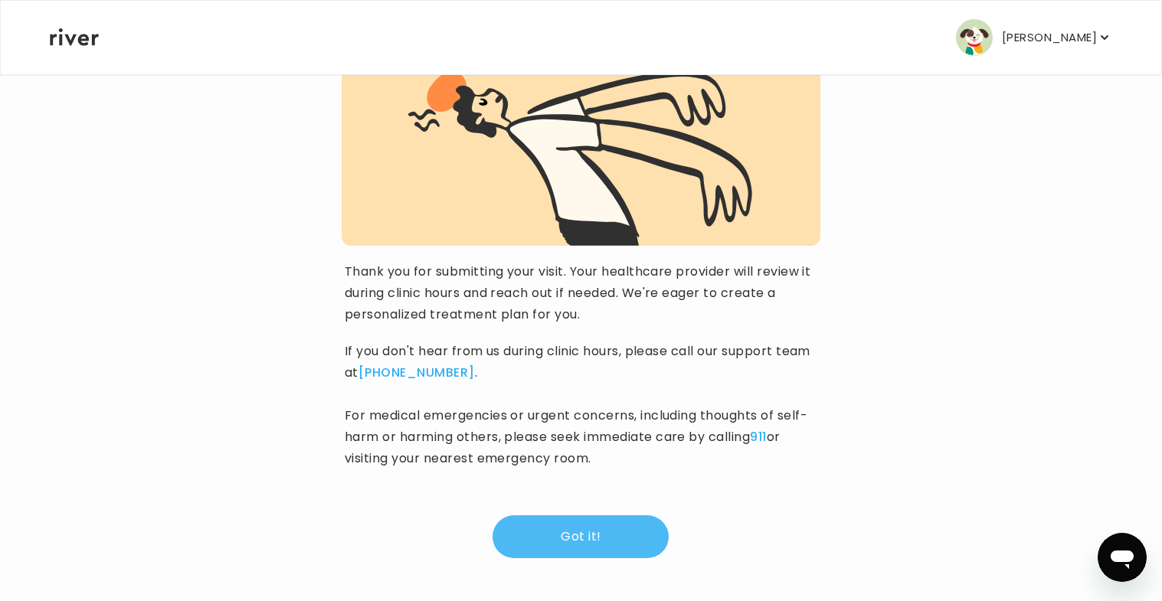
click at [569, 536] on button "Got it!" at bounding box center [581, 537] width 176 height 43
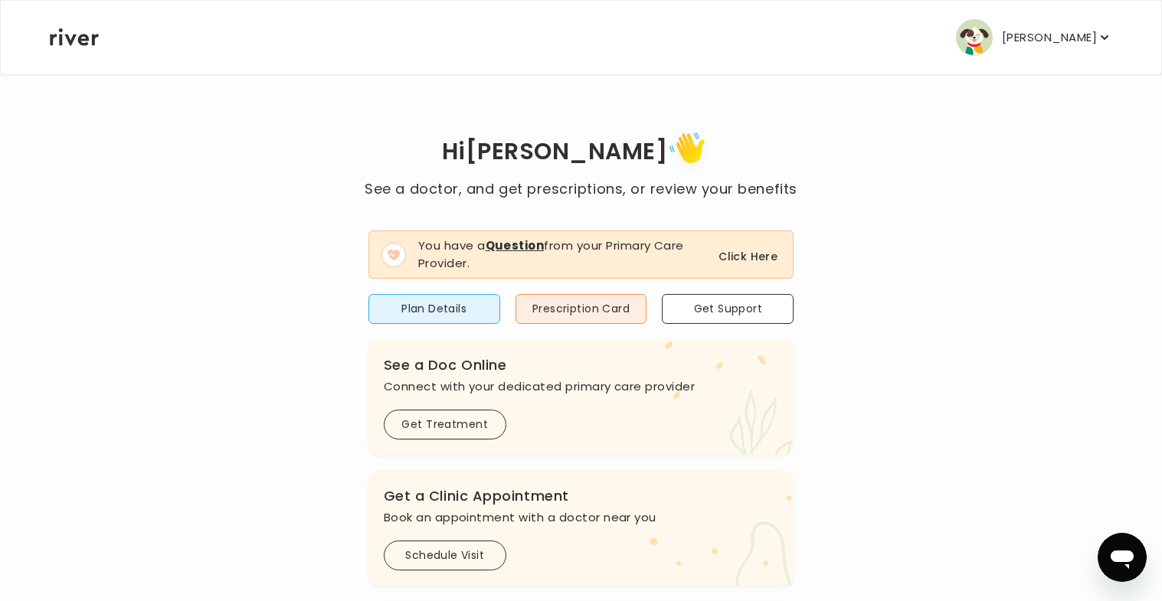
click at [724, 259] on button "Click Here" at bounding box center [748, 256] width 59 height 18
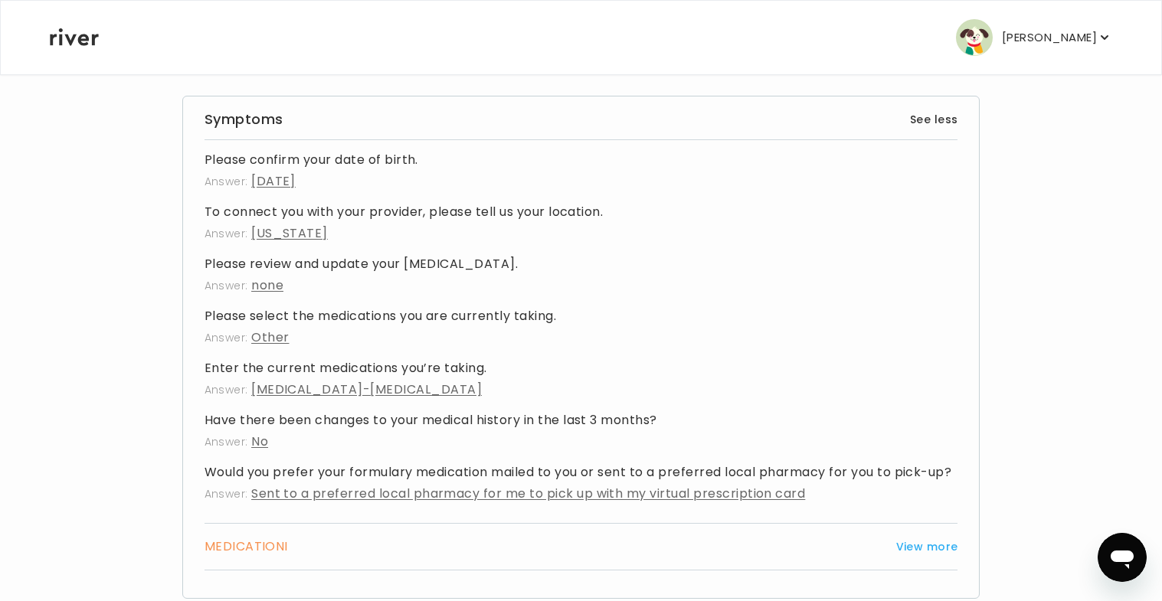
scroll to position [570, 0]
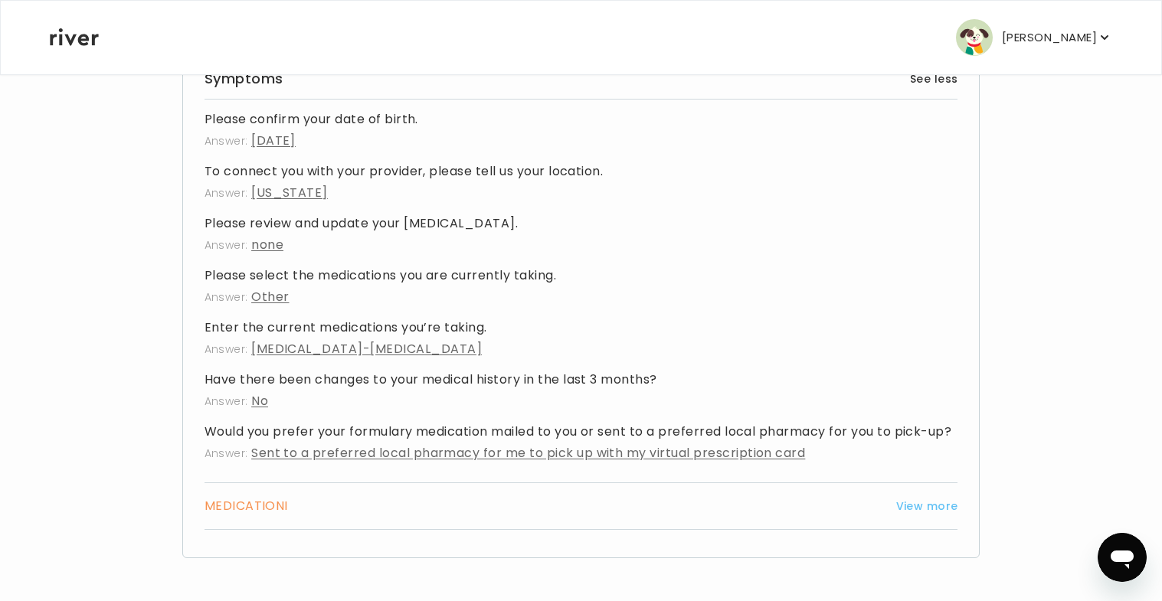
click at [932, 499] on button "View more" at bounding box center [927, 506] width 62 height 18
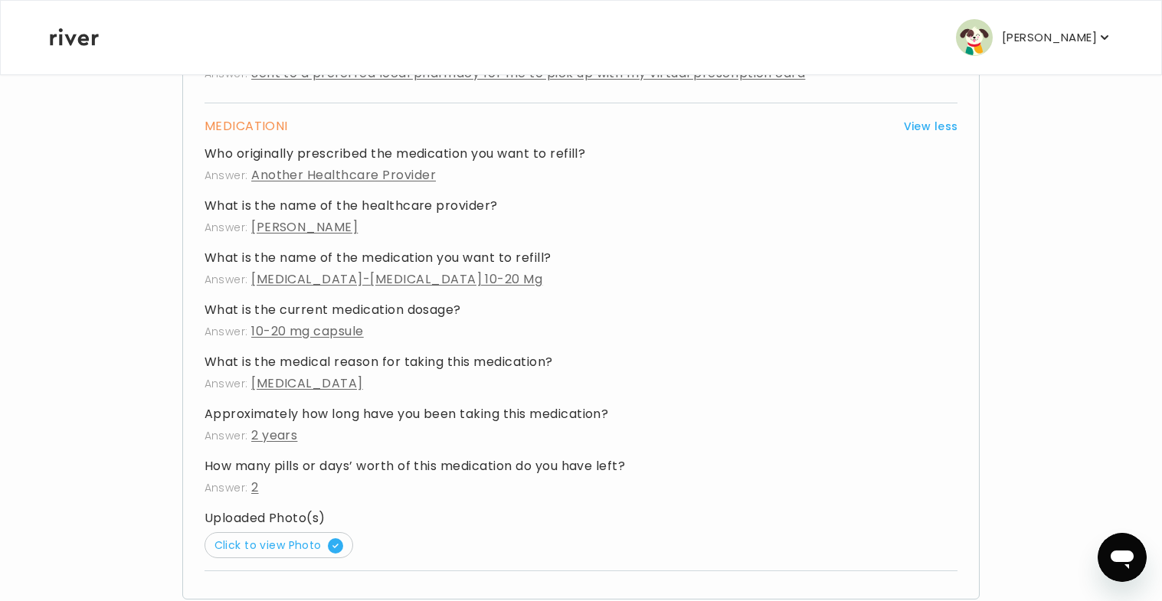
scroll to position [992, 0]
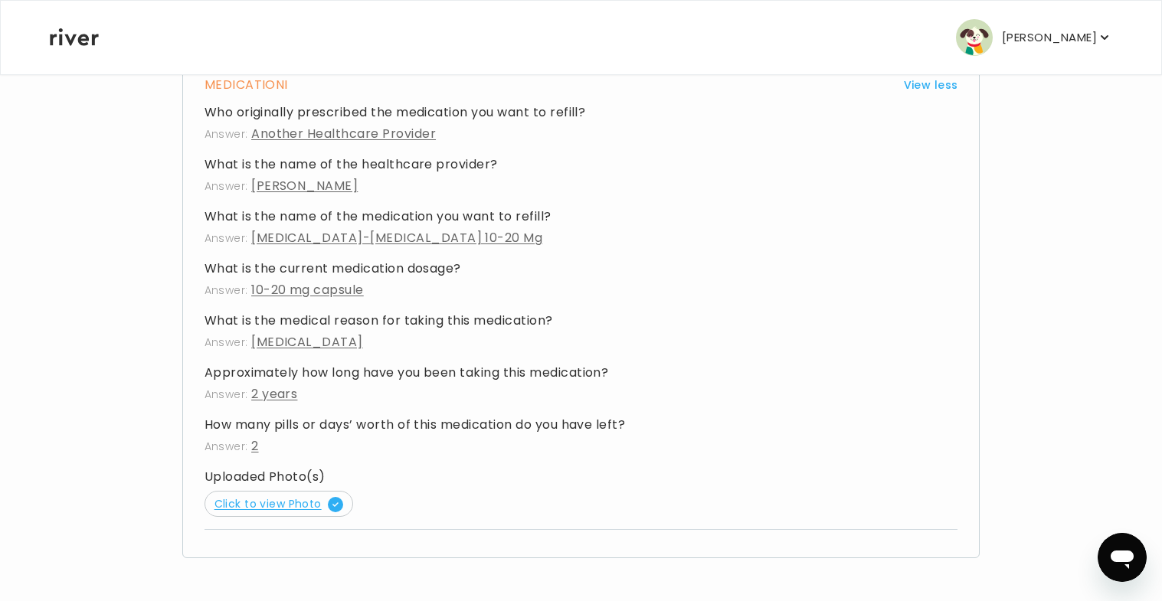
click at [274, 503] on span "Click to view Photo" at bounding box center [279, 504] width 129 height 15
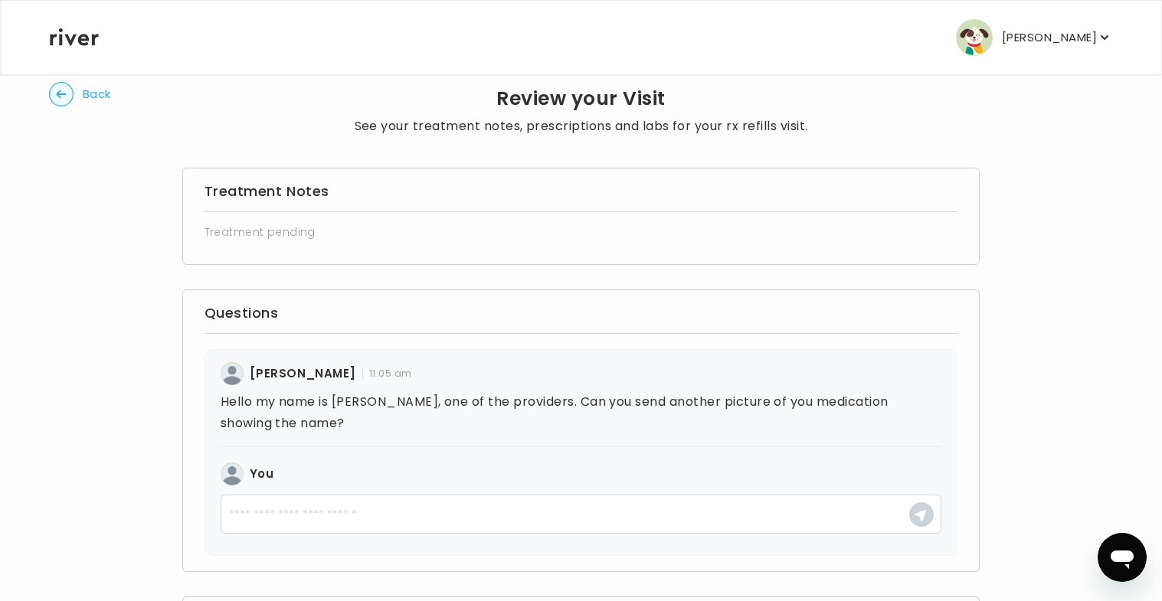
scroll to position [29, 0]
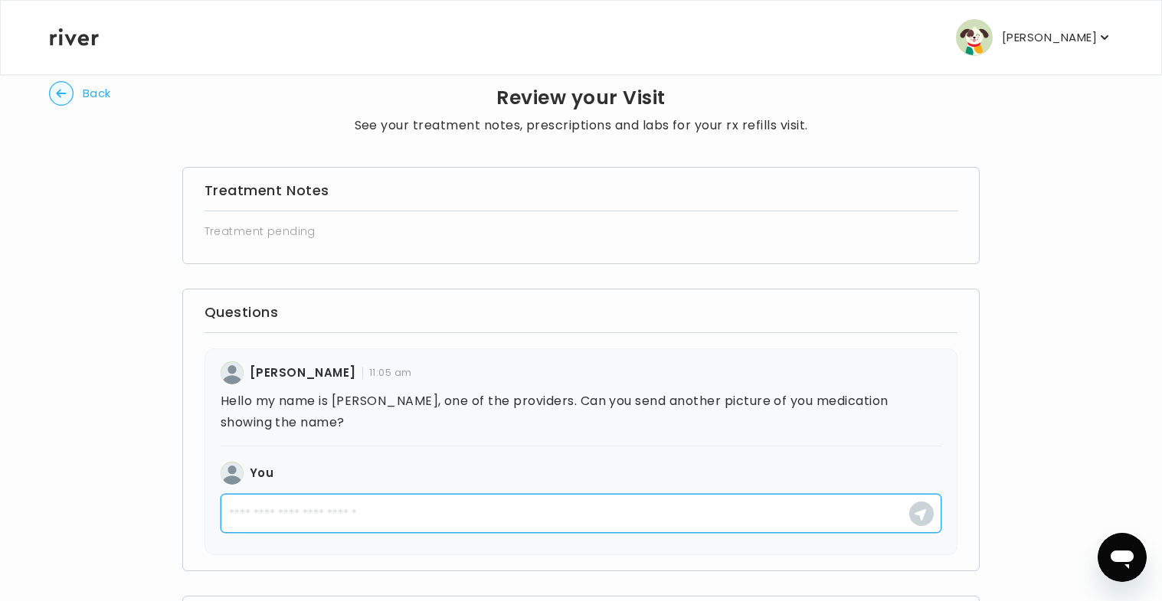
click at [421, 503] on textarea at bounding box center [582, 513] width 722 height 39
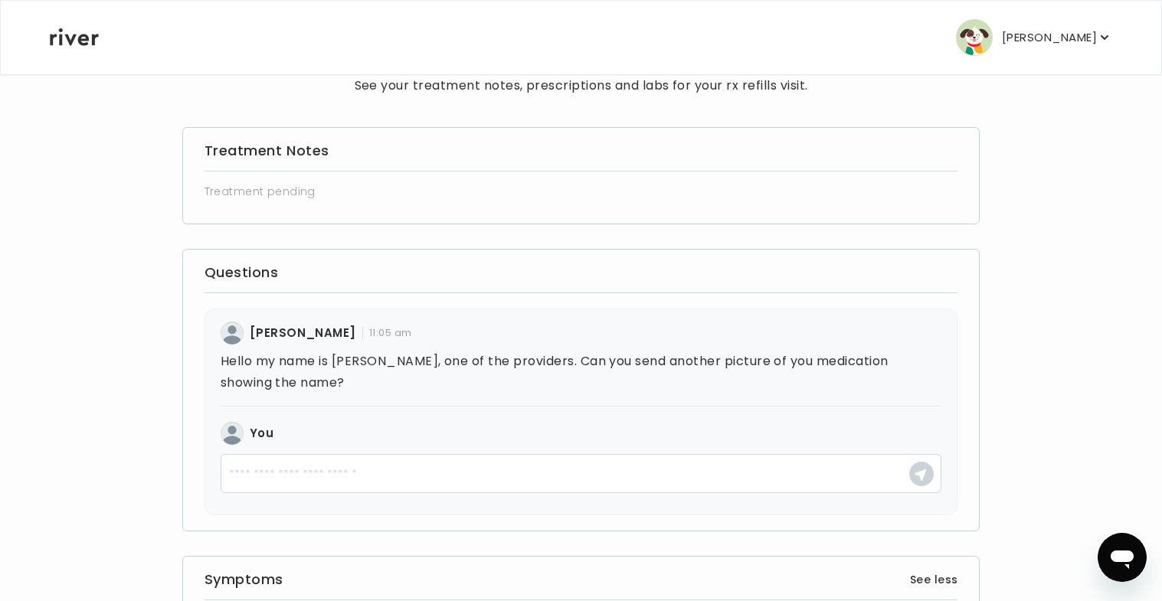
scroll to position [86, 0]
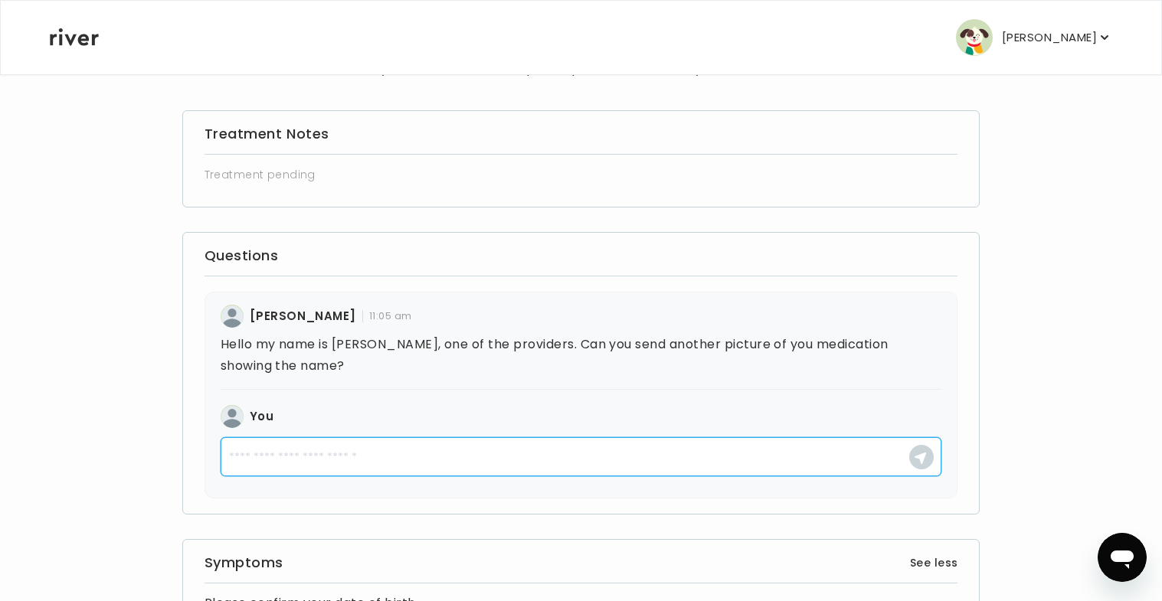
click at [372, 451] on textarea at bounding box center [582, 457] width 722 height 39
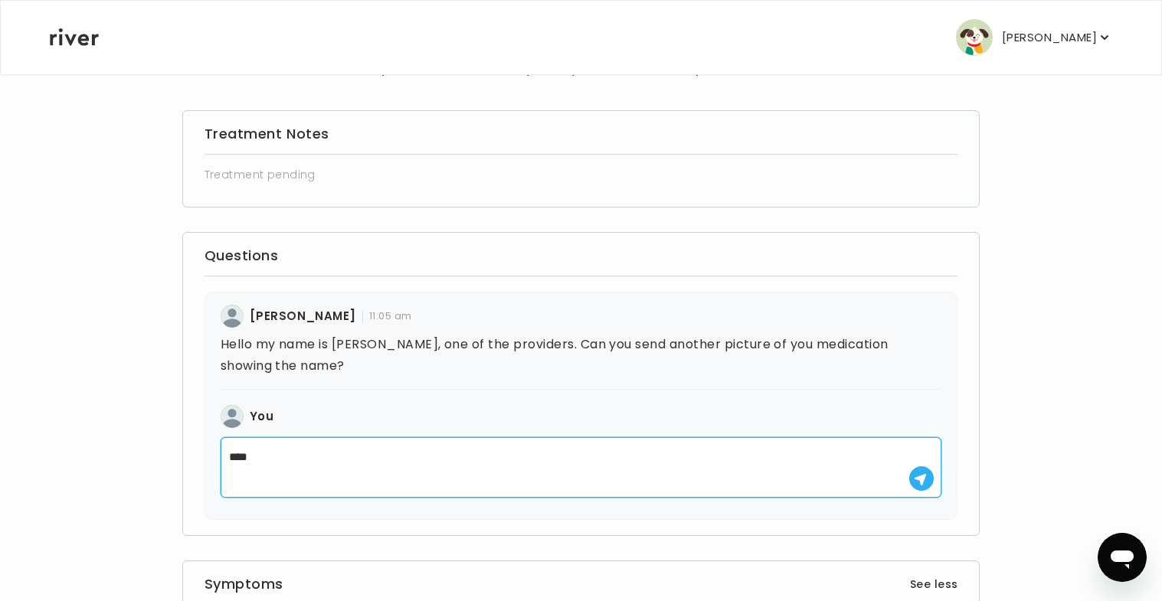
click at [360, 466] on textarea "***" at bounding box center [582, 468] width 722 height 61
click at [904, 481] on textarea "**********" at bounding box center [582, 468] width 722 height 61
type textarea "**********"
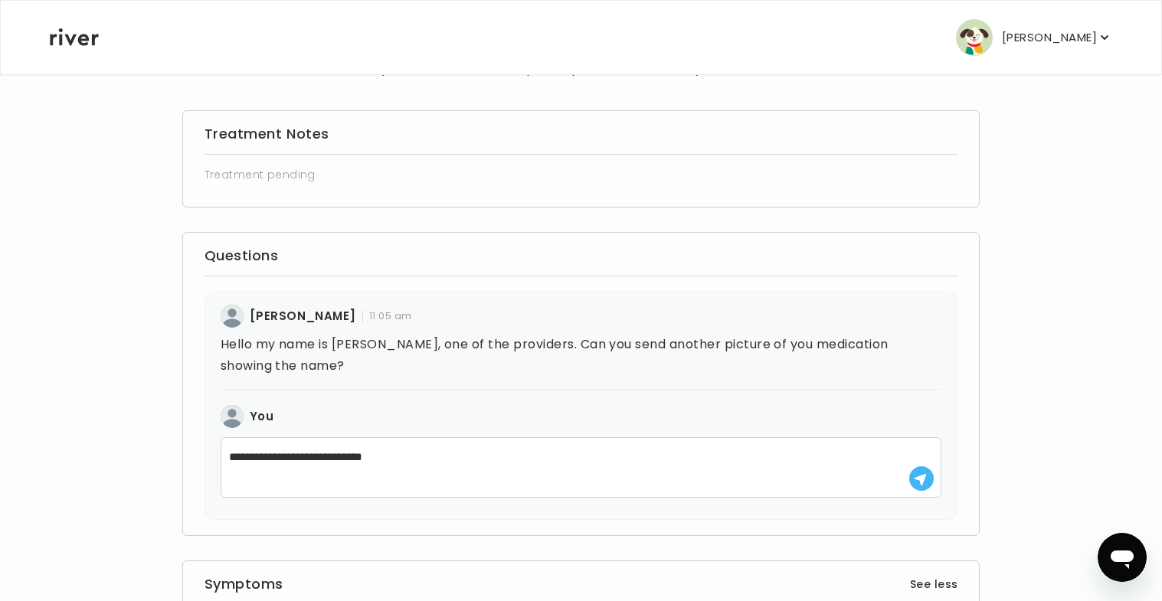
click at [921, 480] on use "button" at bounding box center [920, 479] width 11 height 11
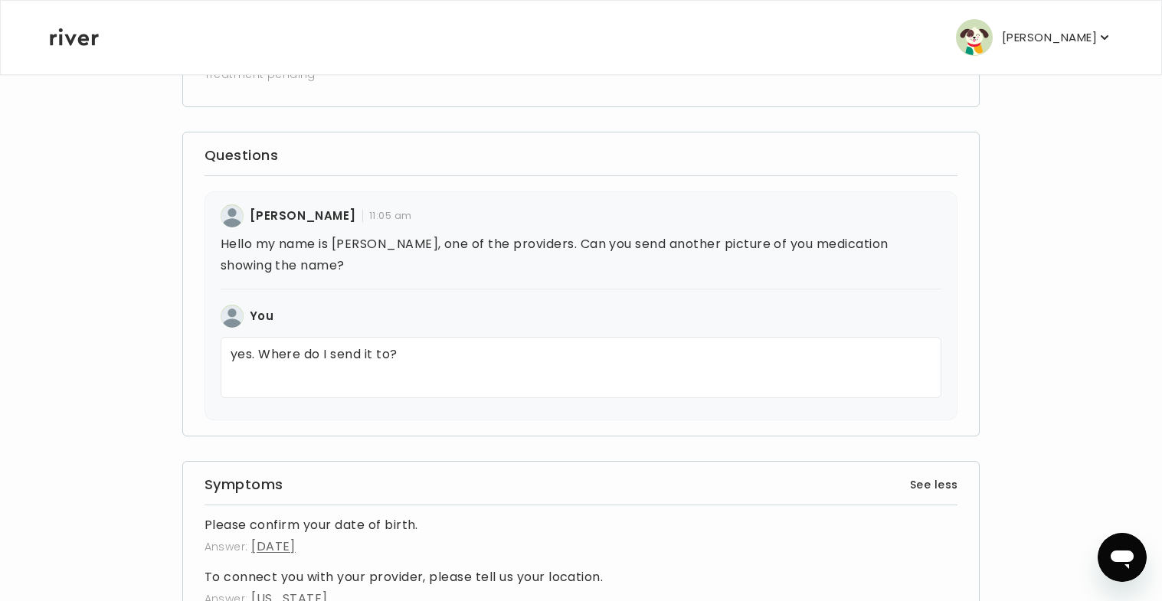
scroll to position [0, 0]
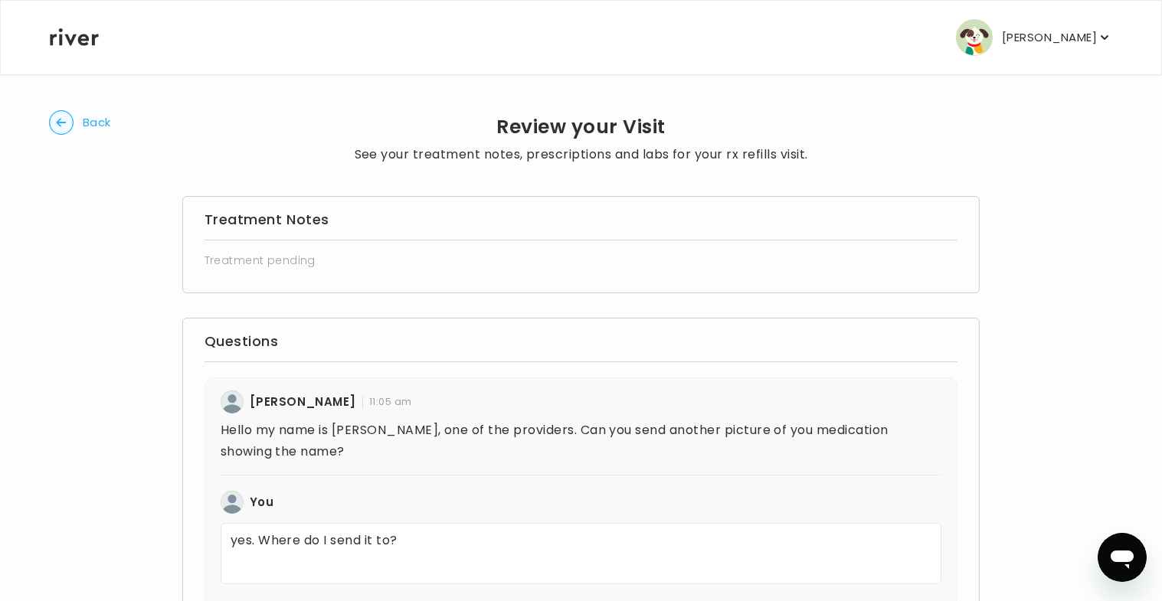
click at [54, 116] on circle "button" at bounding box center [62, 123] width 24 height 24
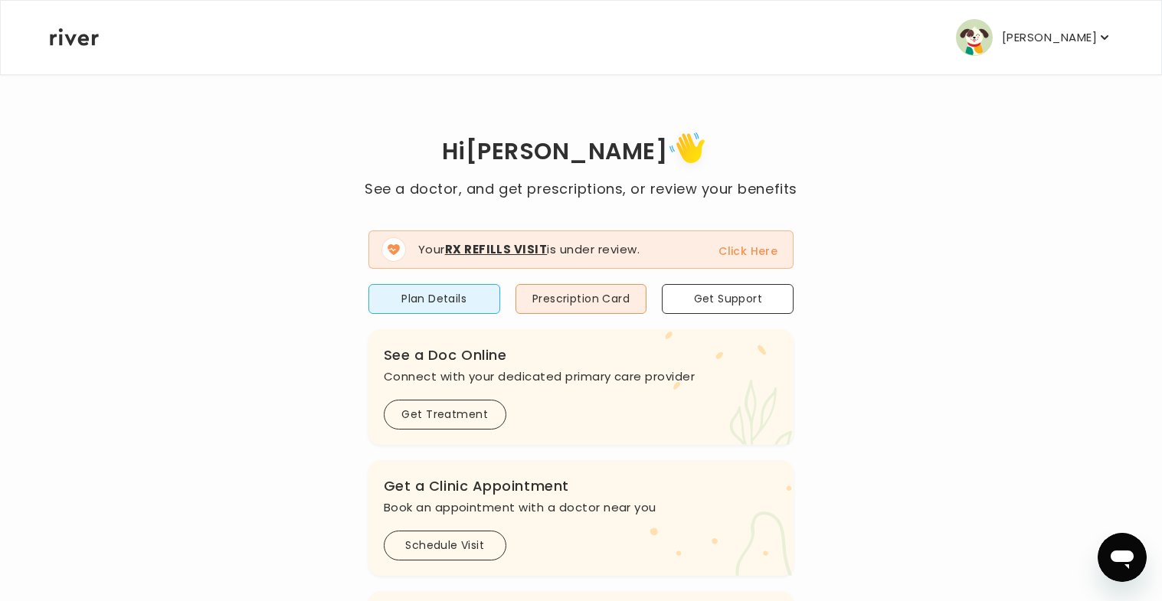
click at [733, 243] on button "Click Here" at bounding box center [748, 251] width 59 height 18
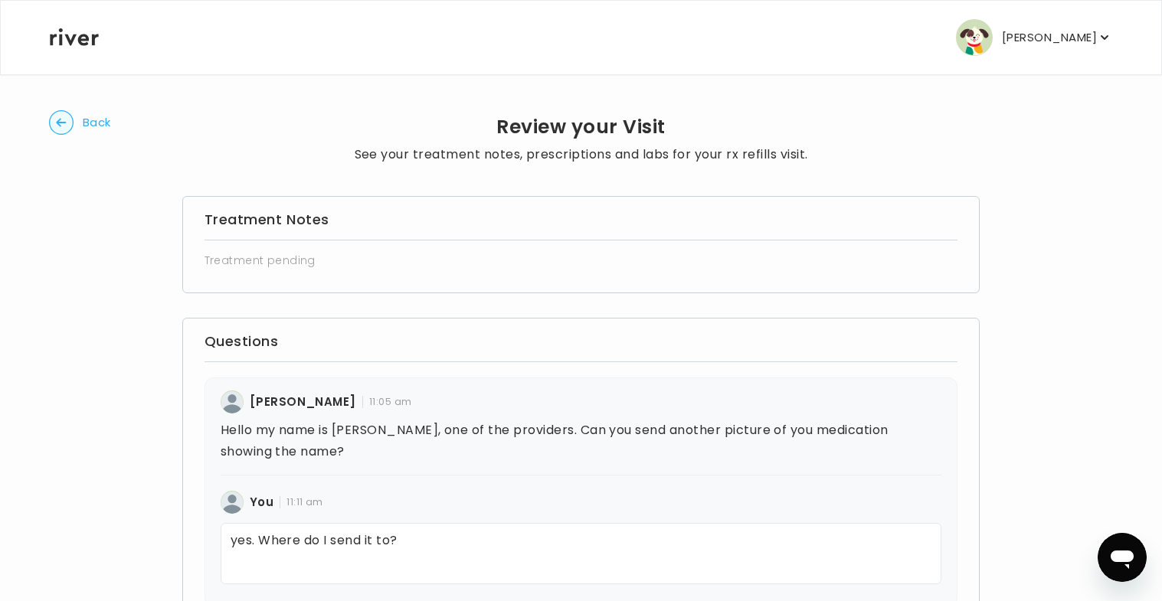
click at [74, 122] on button "Back" at bounding box center [80, 122] width 62 height 25
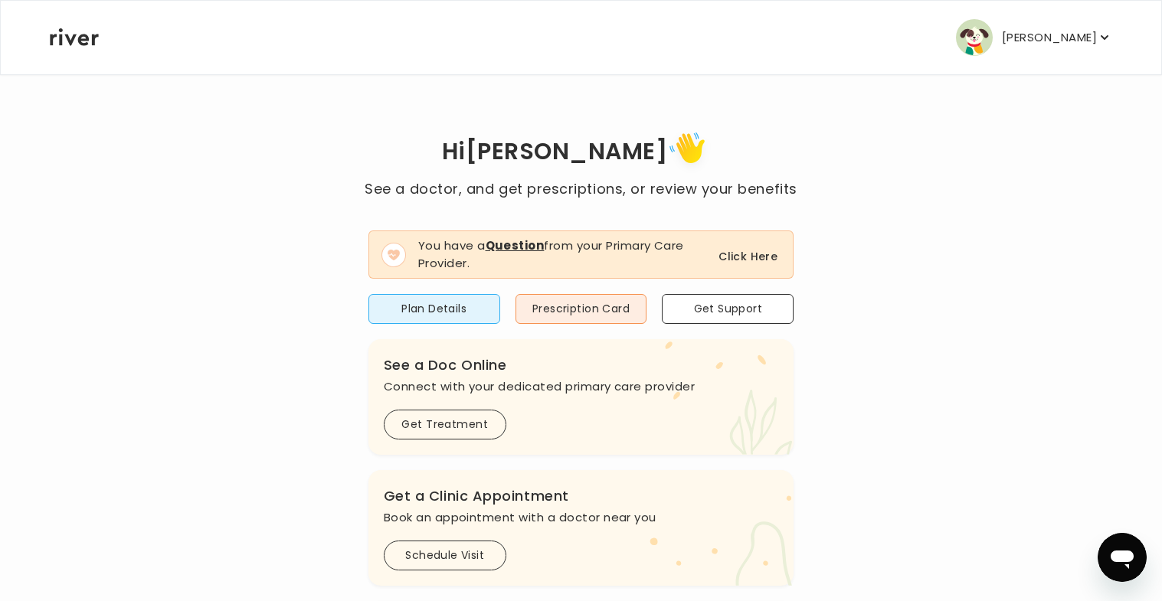
click at [749, 254] on button "Click Here" at bounding box center [748, 256] width 59 height 18
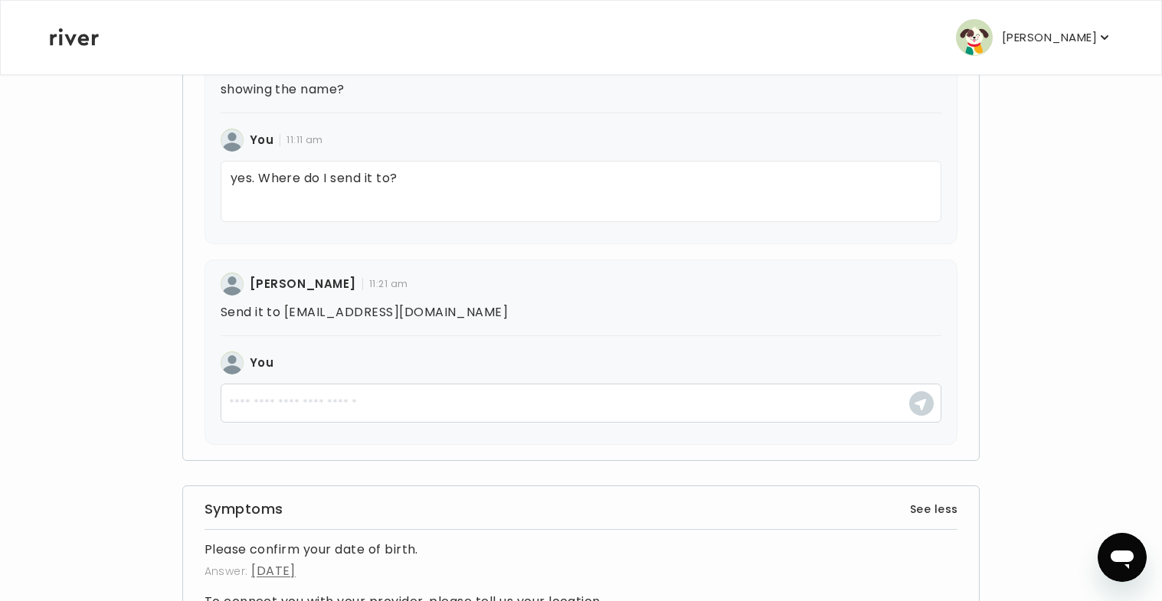
scroll to position [364, 0]
drag, startPoint x: 285, startPoint y: 307, endPoint x: 460, endPoint y: 313, distance: 174.8
click at [460, 313] on p "Send it to [EMAIL_ADDRESS][DOMAIN_NAME]" at bounding box center [582, 310] width 722 height 21
copy p "[EMAIL_ADDRESS][DOMAIN_NAME]"
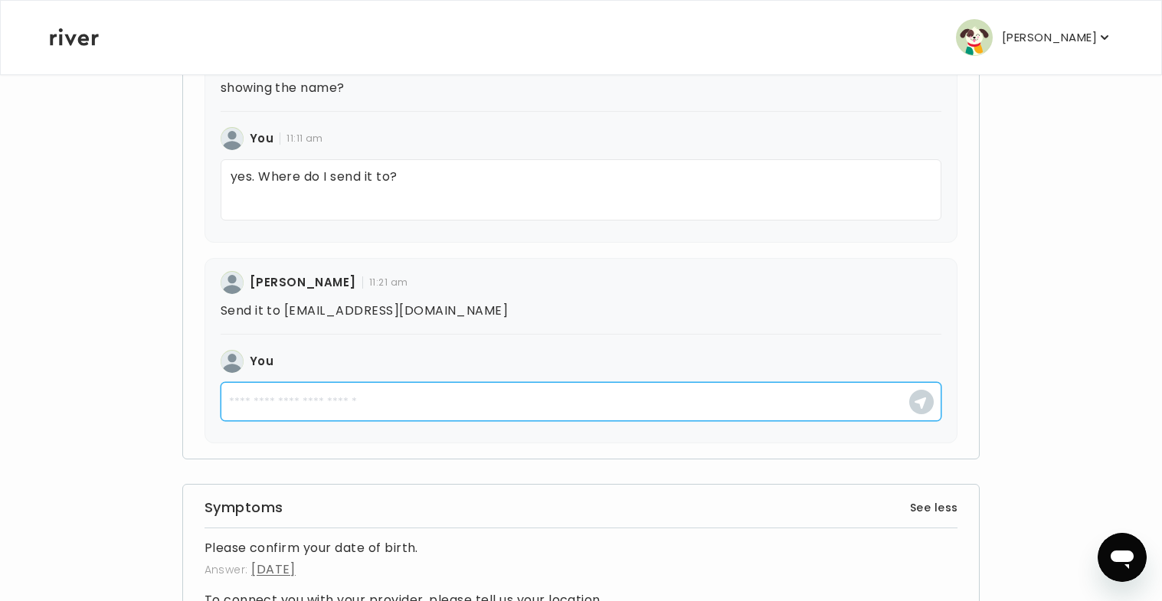
click at [423, 383] on textarea at bounding box center [582, 401] width 722 height 39
type textarea "****"
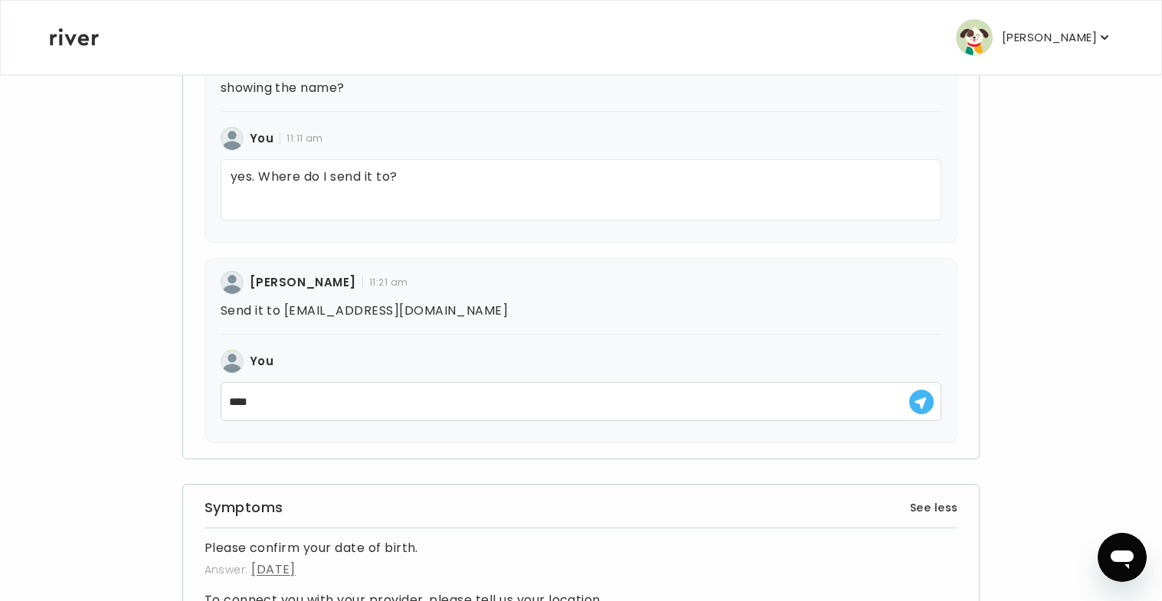
click at [927, 403] on button "button" at bounding box center [922, 402] width 25 height 25
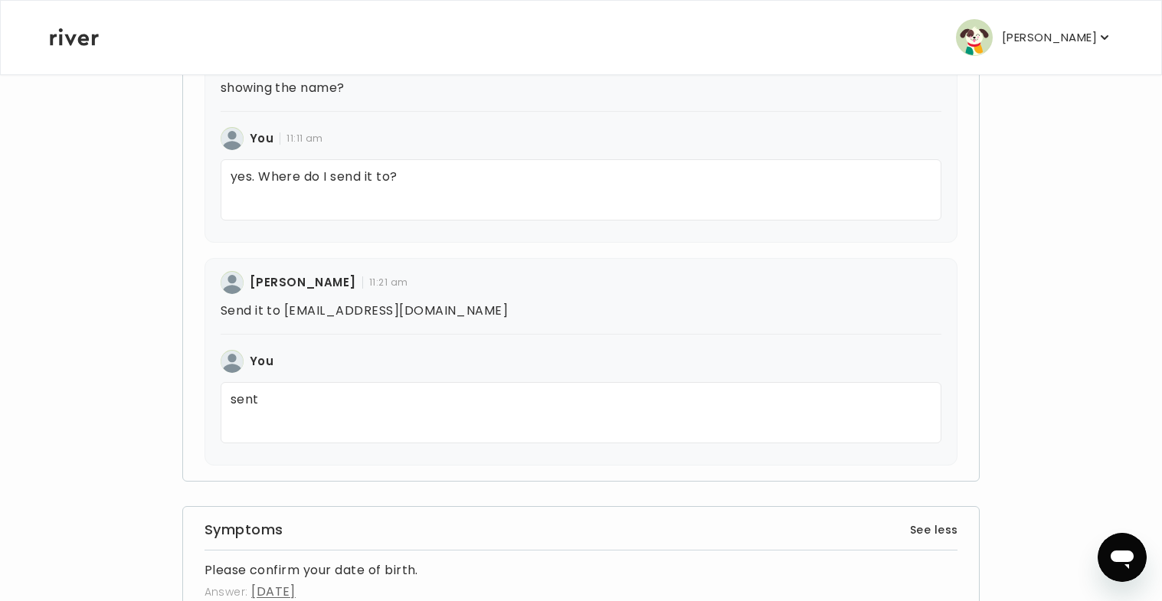
scroll to position [0, 0]
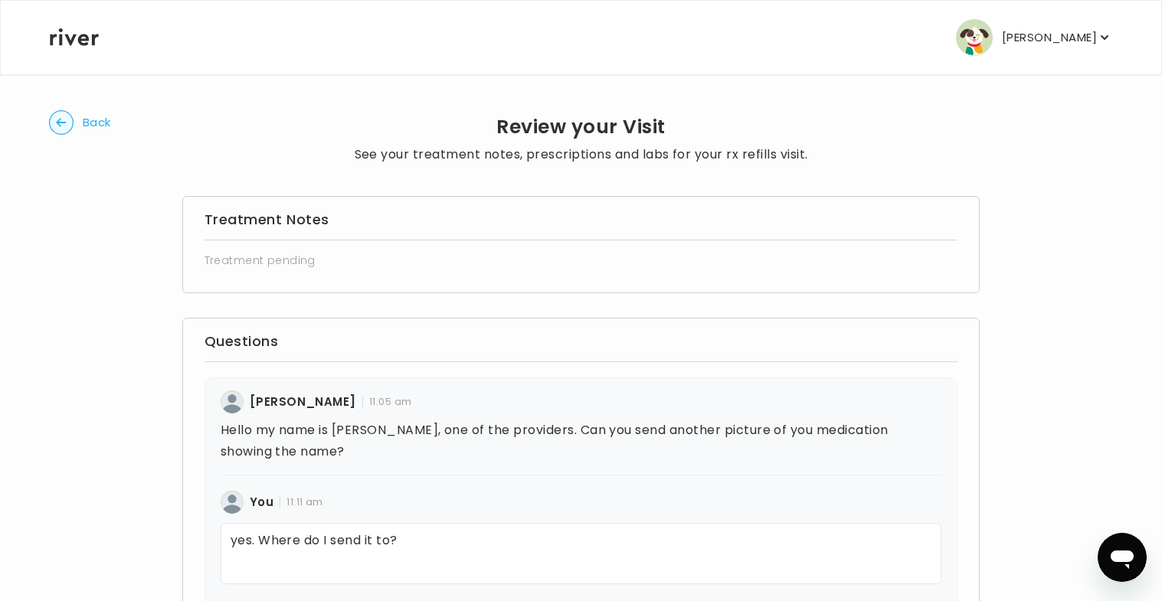
click at [59, 126] on circle "button" at bounding box center [62, 123] width 24 height 24
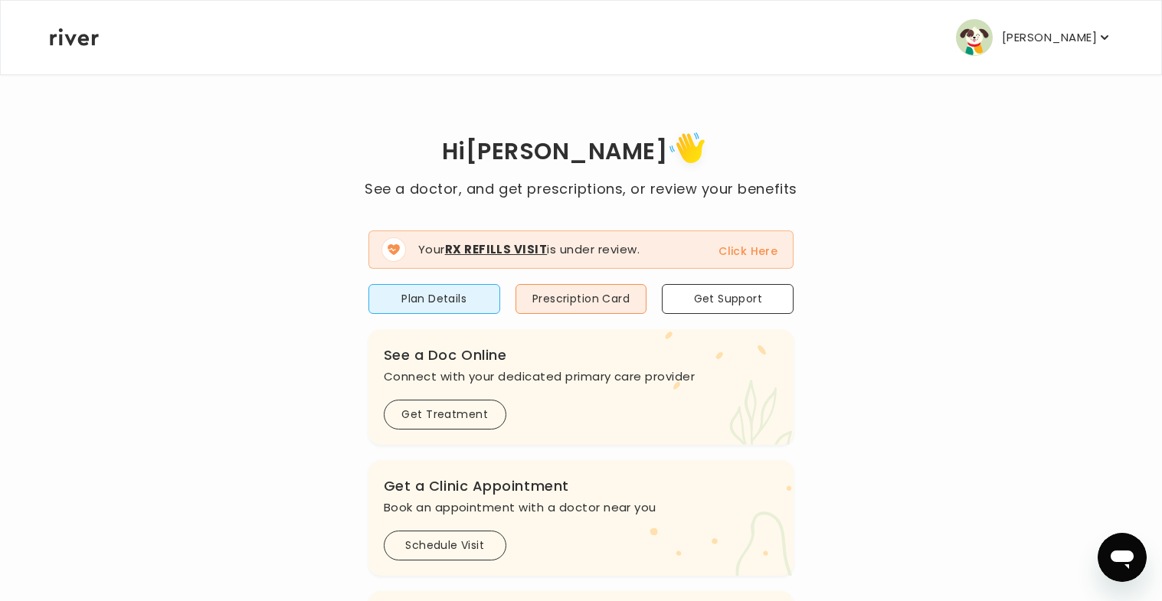
click at [767, 252] on button "Click Here" at bounding box center [748, 251] width 59 height 18
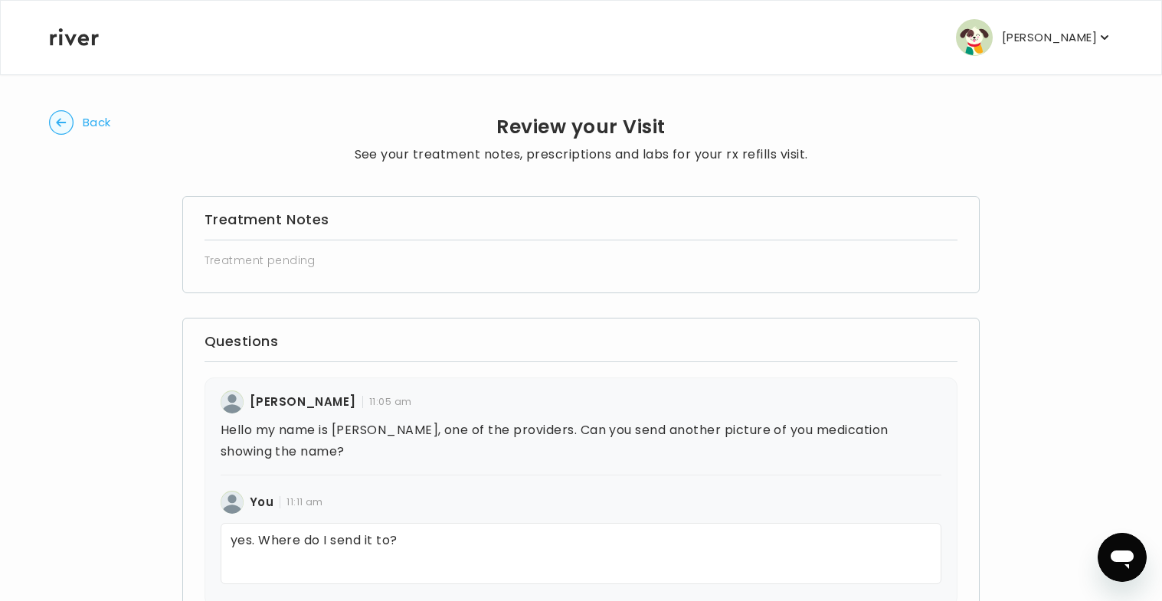
click at [73, 119] on circle "button" at bounding box center [62, 123] width 24 height 24
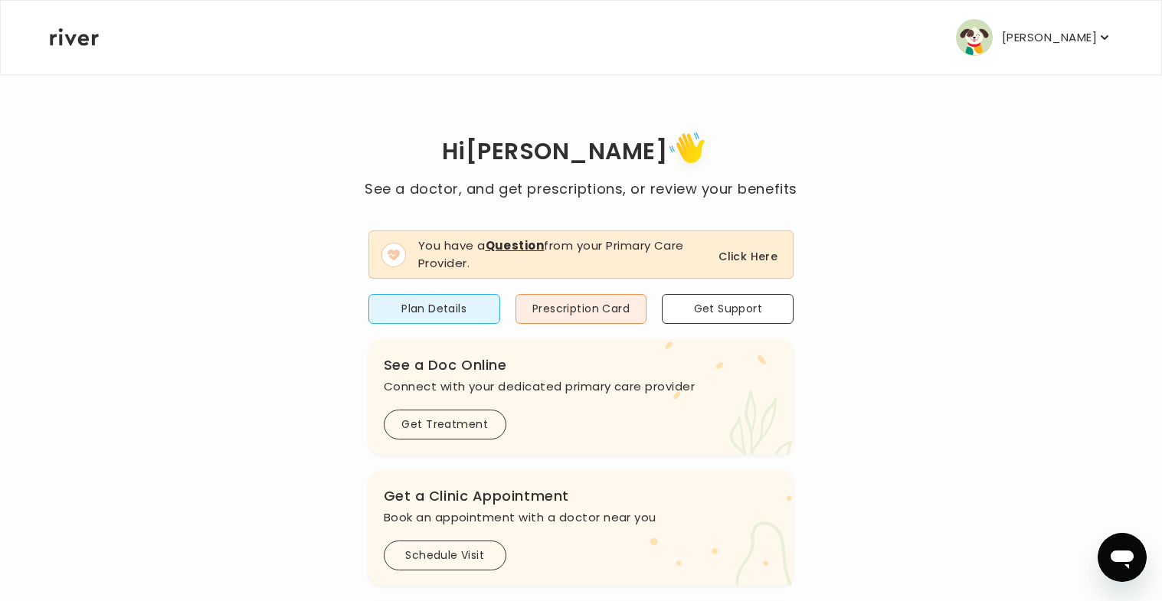
click at [765, 256] on button "Click Here" at bounding box center [748, 256] width 59 height 18
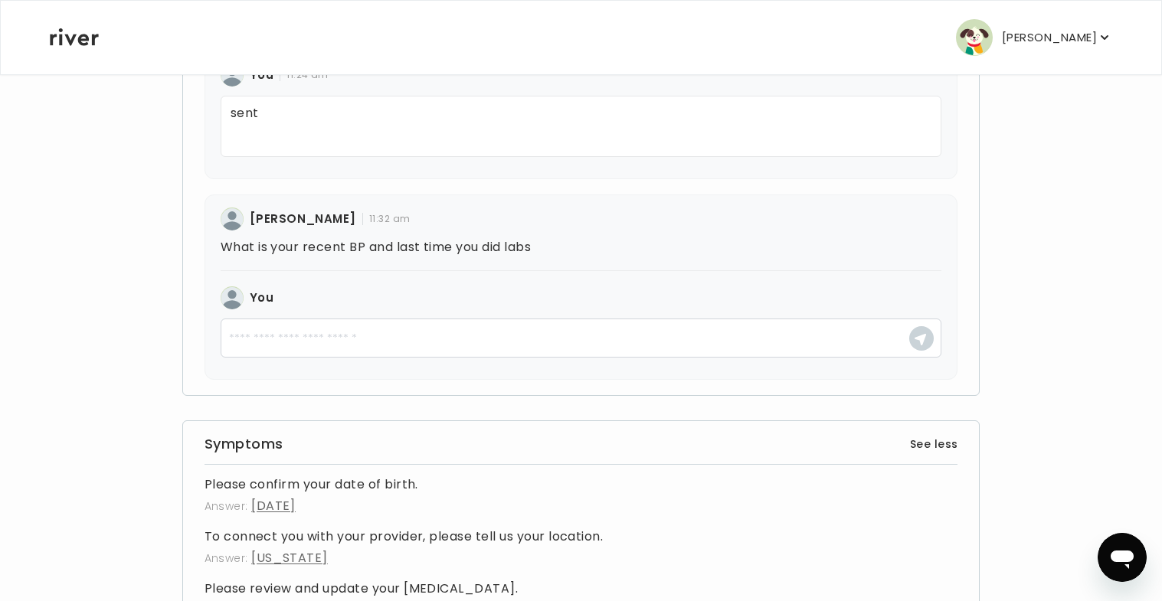
scroll to position [654, 0]
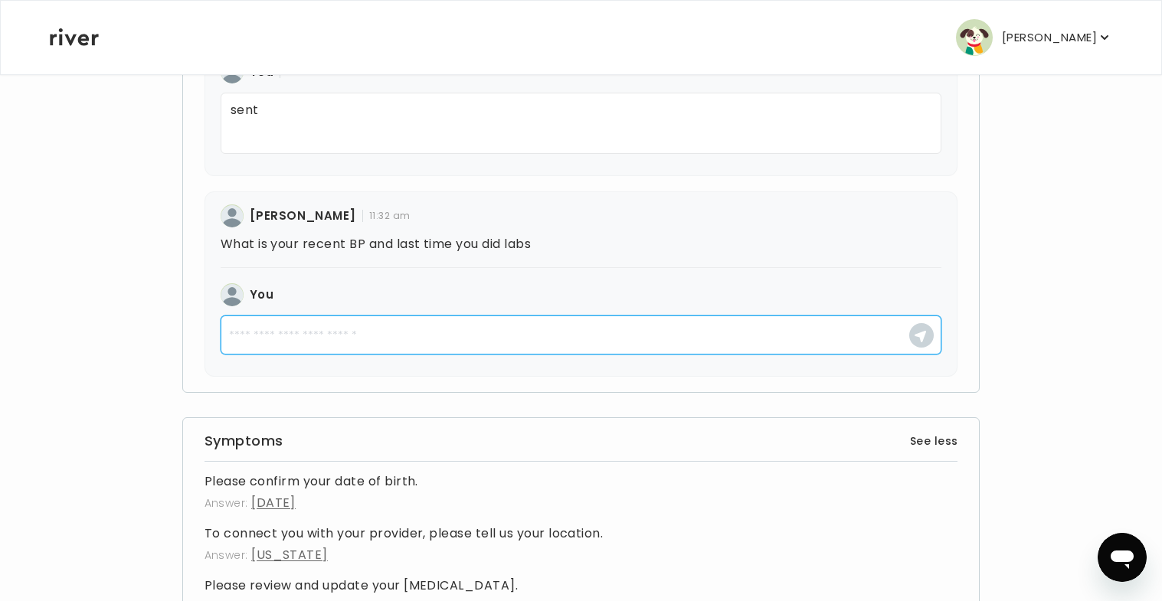
click at [551, 339] on textarea at bounding box center [582, 335] width 722 height 39
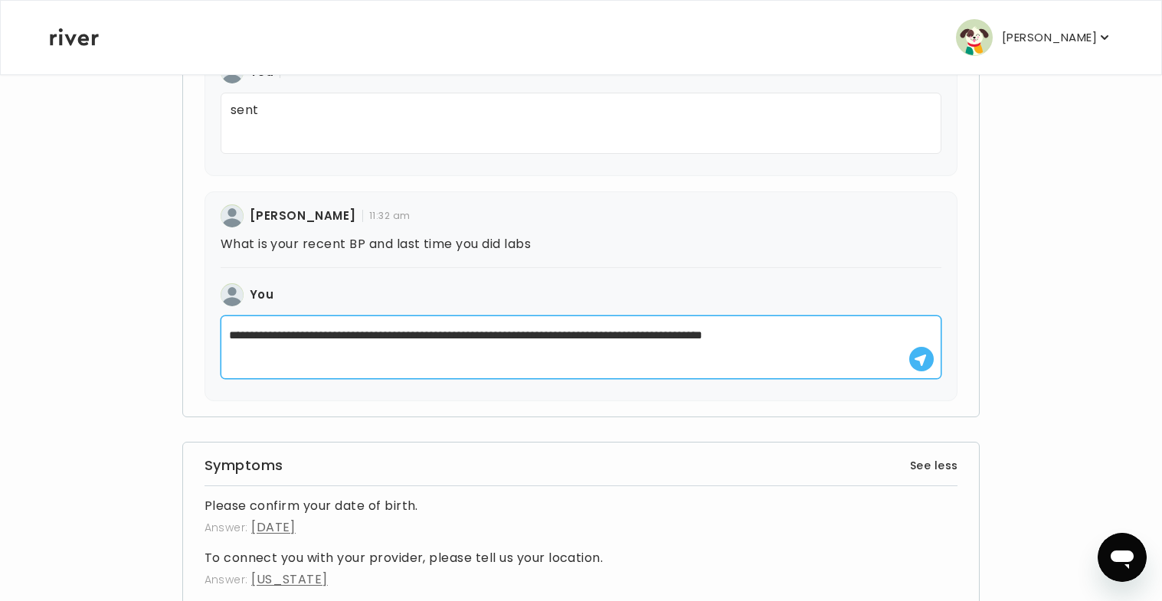
type textarea "**********"
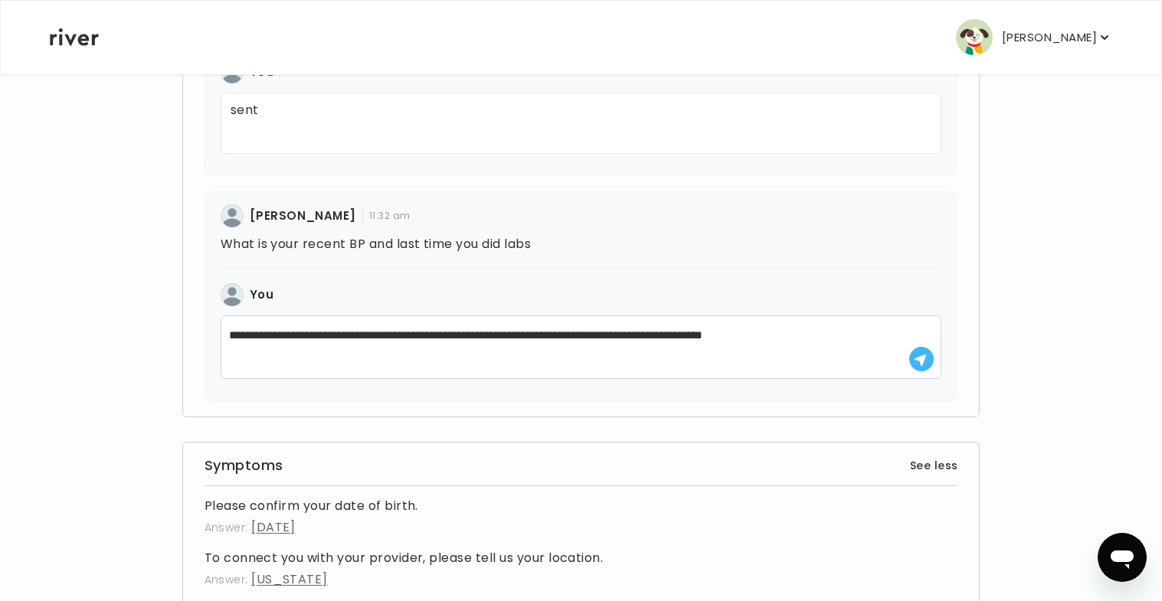
click at [919, 360] on use "button" at bounding box center [920, 359] width 11 height 11
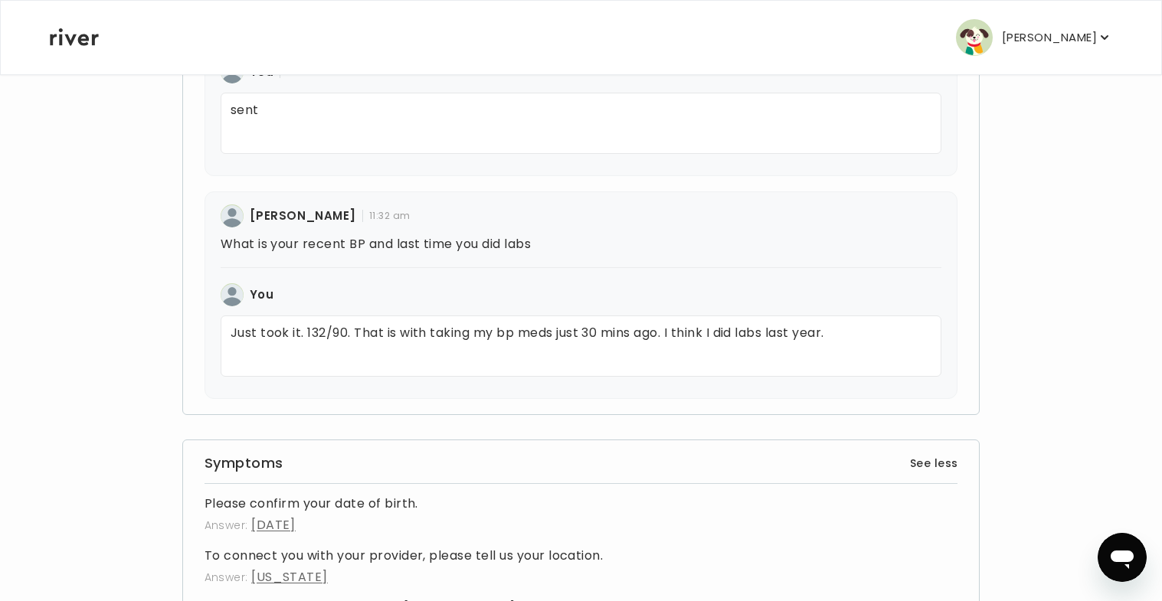
scroll to position [0, 0]
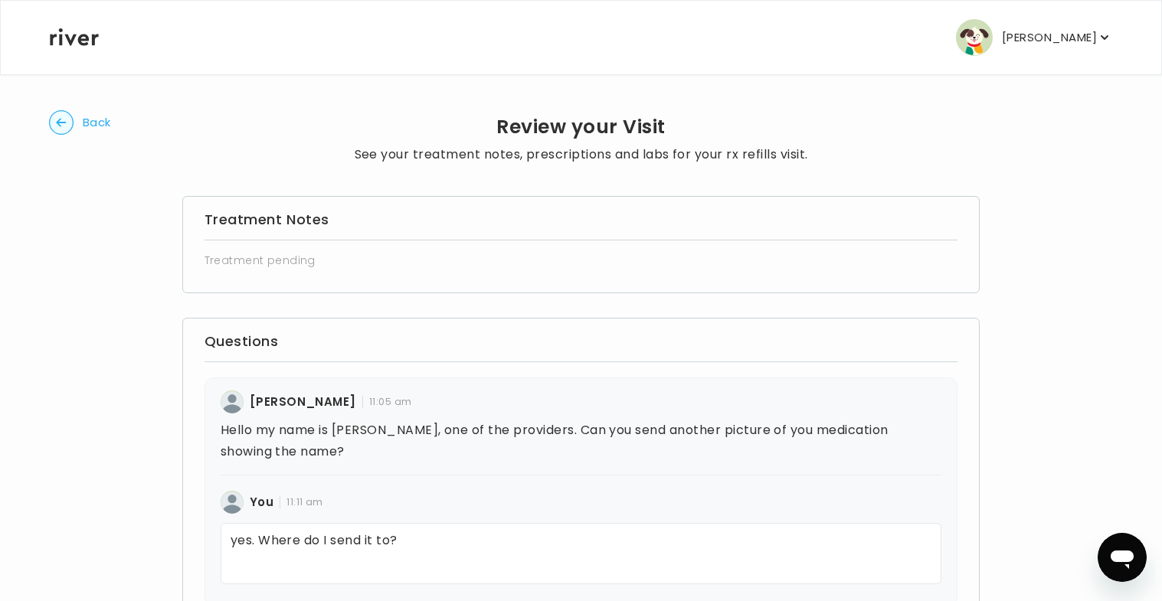
click at [56, 123] on circle "button" at bounding box center [62, 123] width 24 height 24
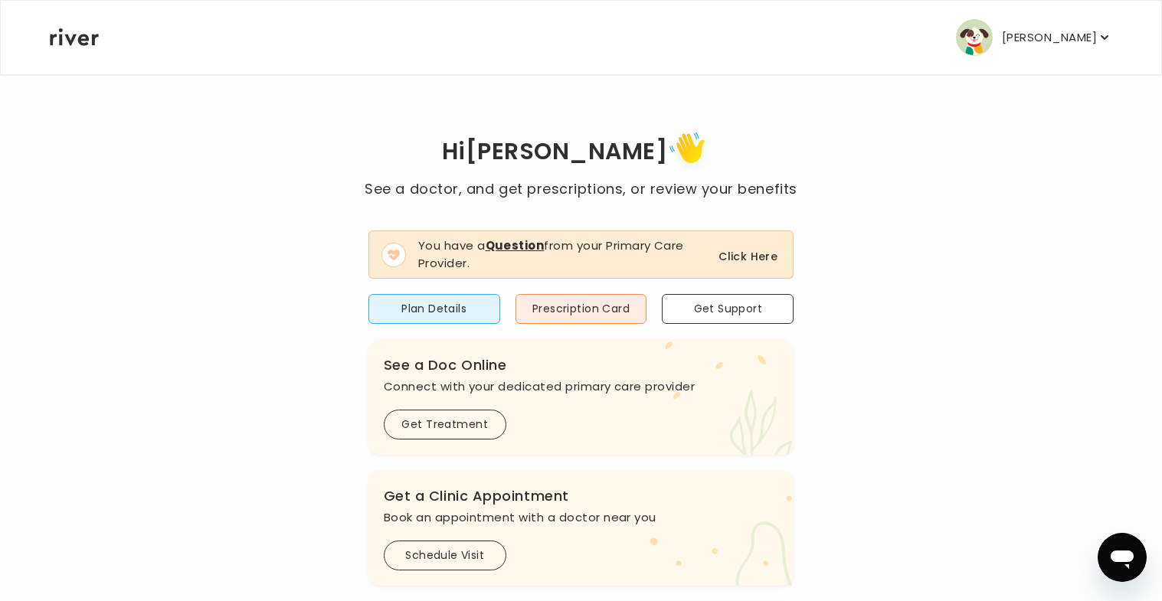
click at [746, 259] on button "Click Here" at bounding box center [748, 256] width 59 height 18
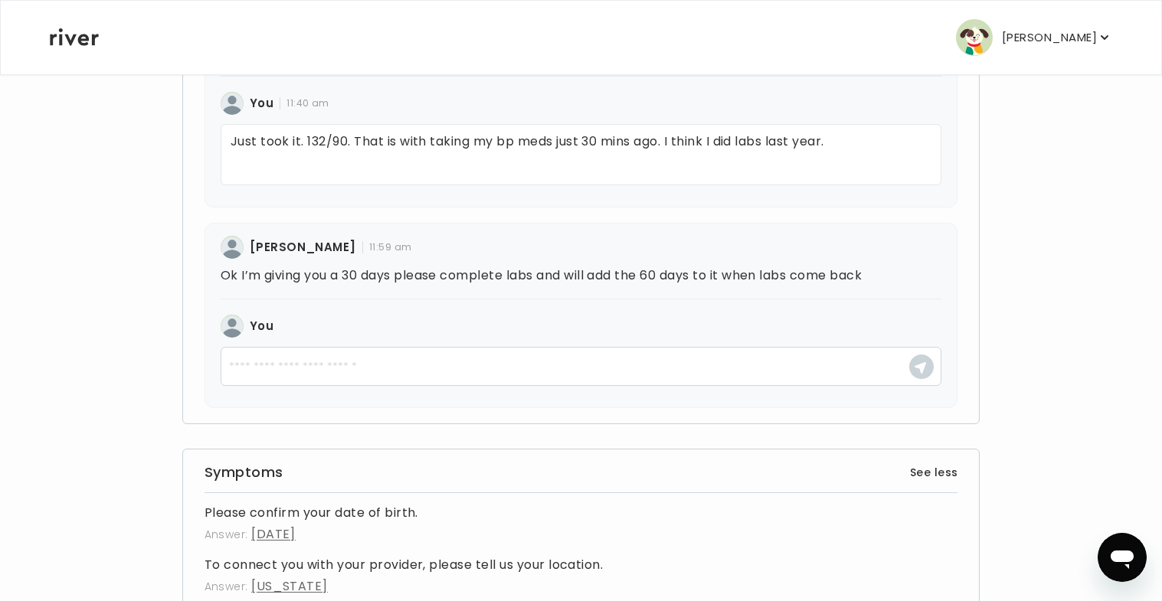
scroll to position [1345, 0]
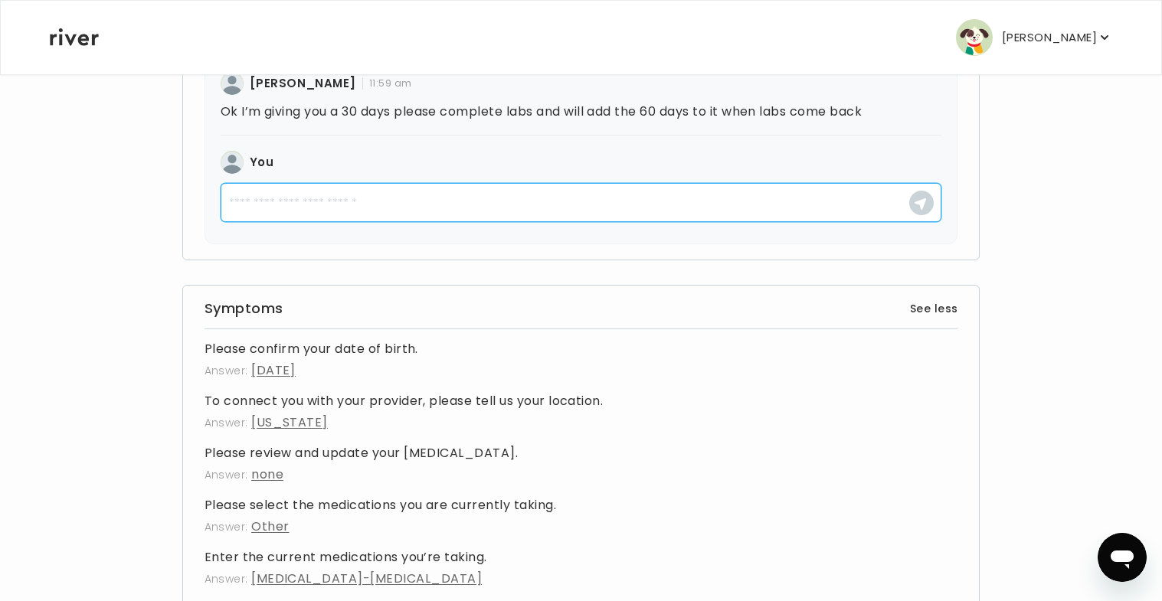
click at [358, 200] on textarea at bounding box center [582, 202] width 722 height 39
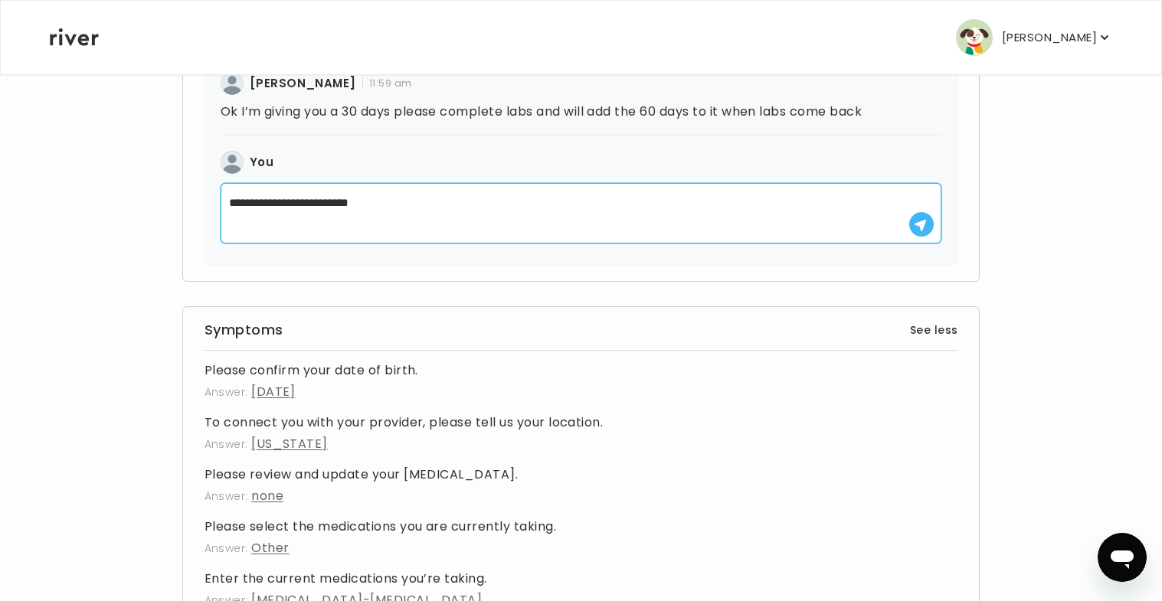
type textarea "**********"
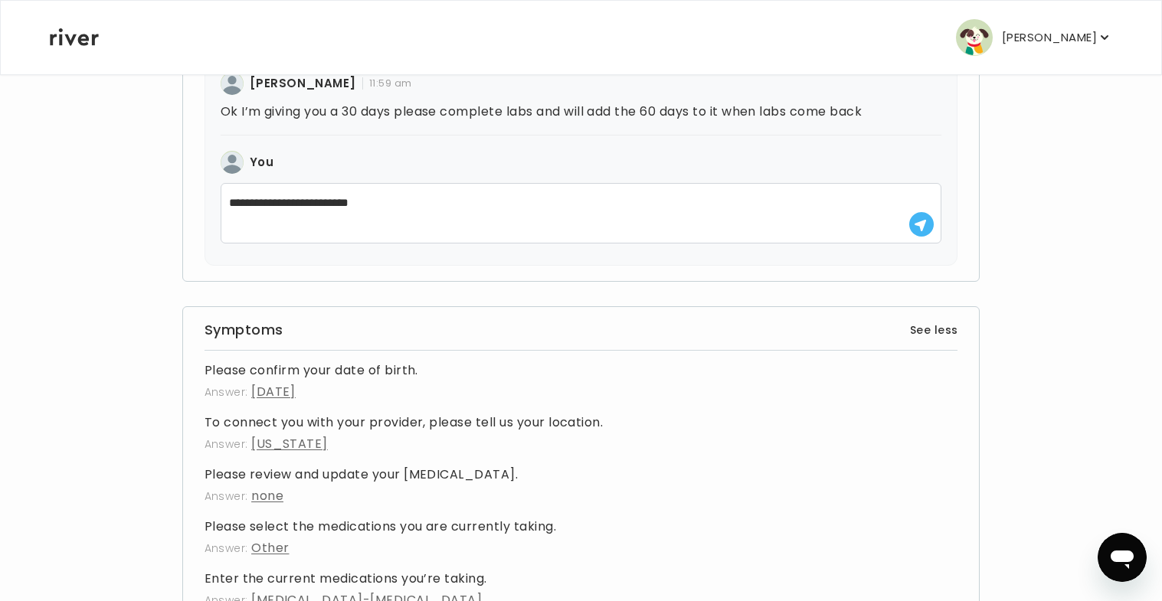
click at [926, 227] on icon "button" at bounding box center [920, 225] width 13 height 13
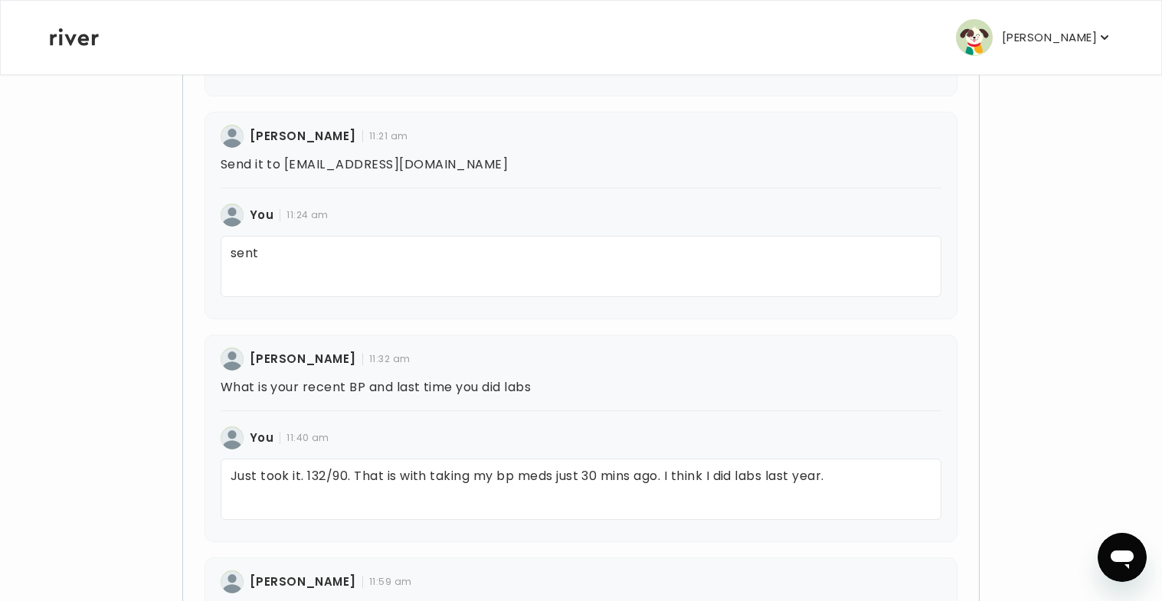
scroll to position [0, 0]
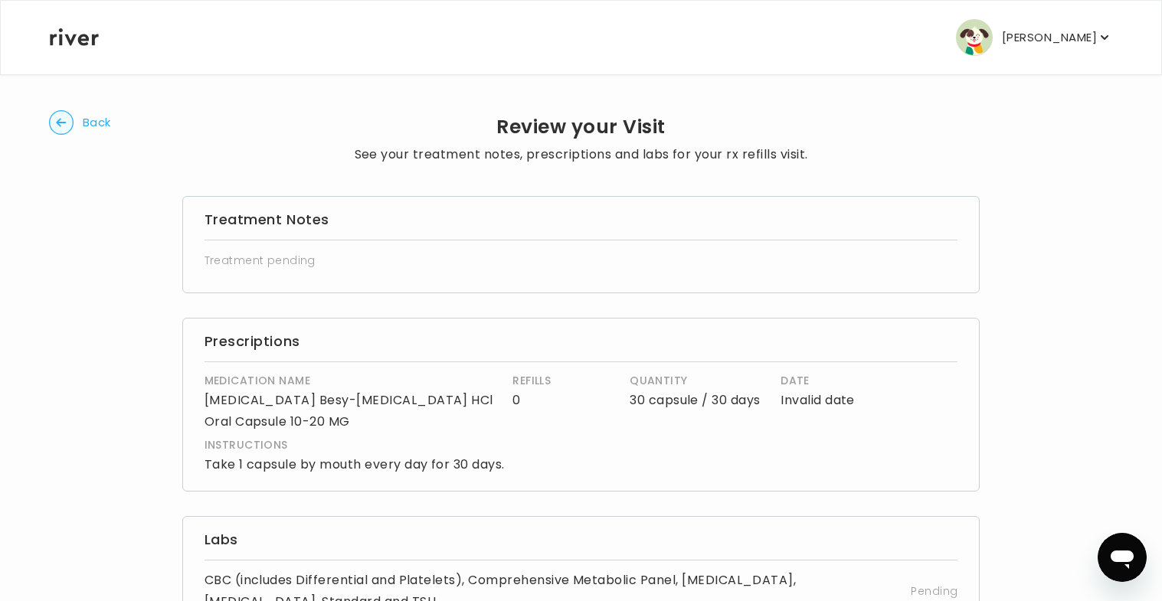
click at [66, 124] on circle "button" at bounding box center [62, 123] width 24 height 24
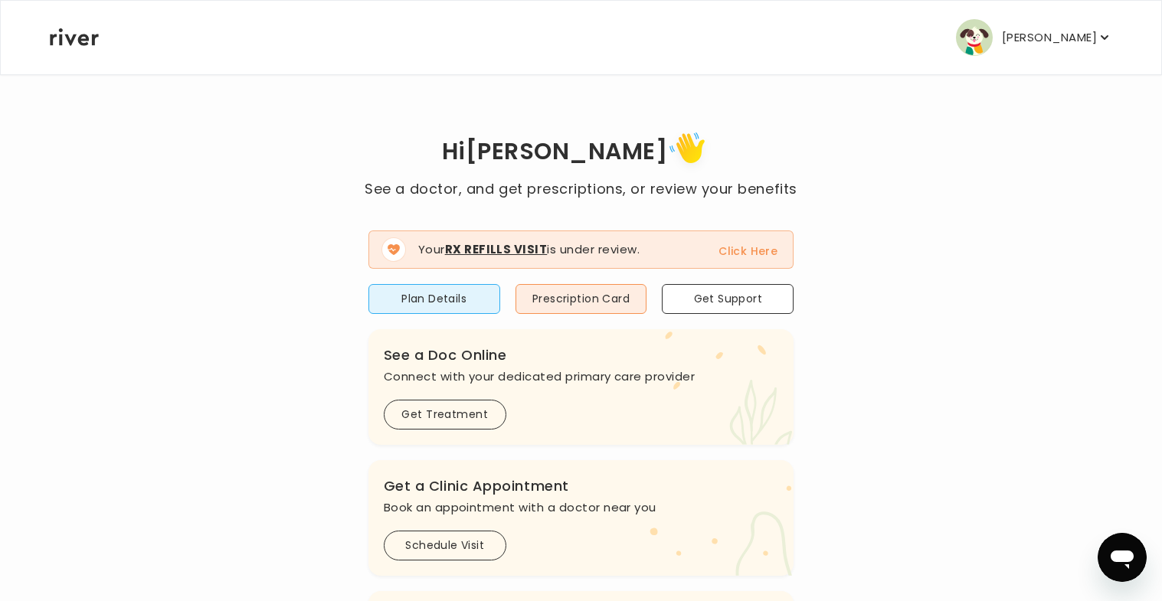
scroll to position [15, 0]
click at [741, 252] on button "Click Here" at bounding box center [748, 251] width 59 height 18
